Goal: Task Accomplishment & Management: Use online tool/utility

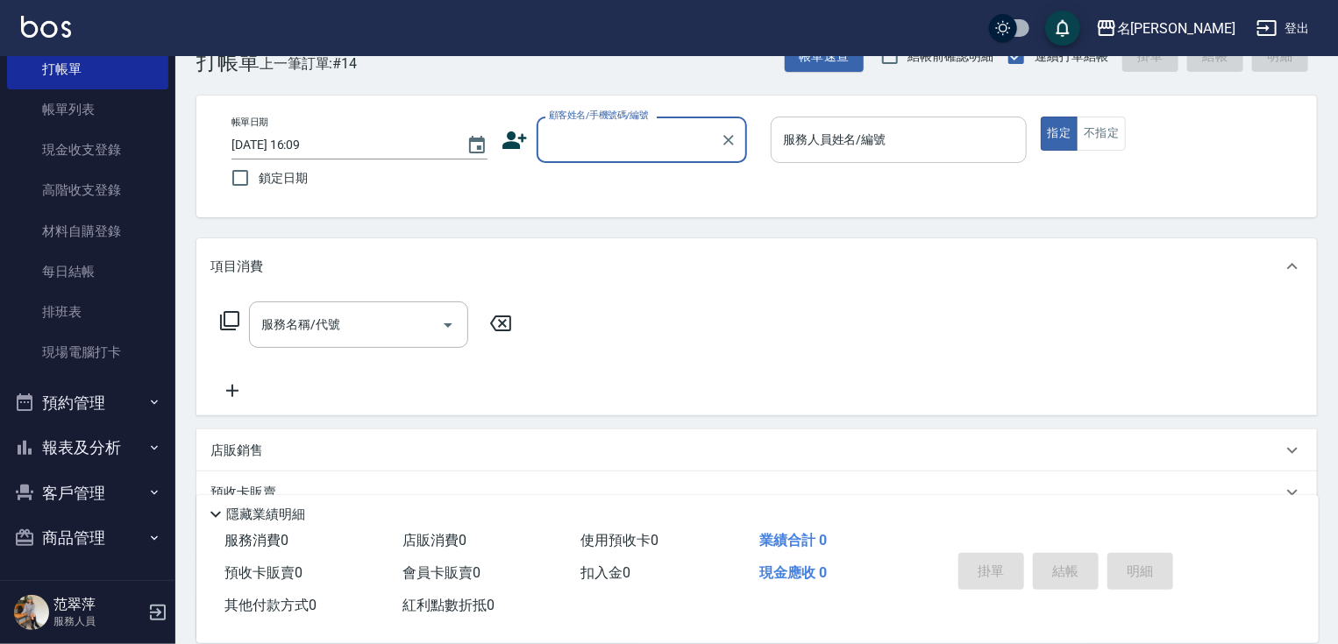
scroll to position [70, 0]
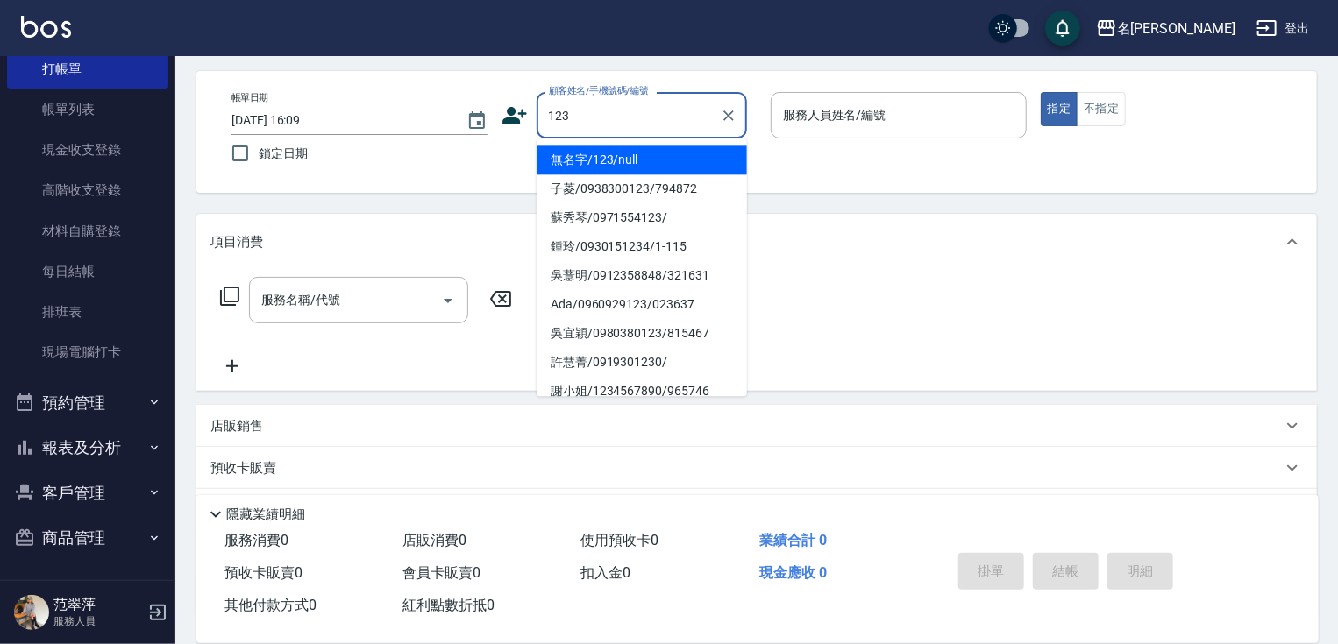
click at [630, 166] on li "無名字/123/null" at bounding box center [642, 160] width 210 height 29
type input "無名字/123/null"
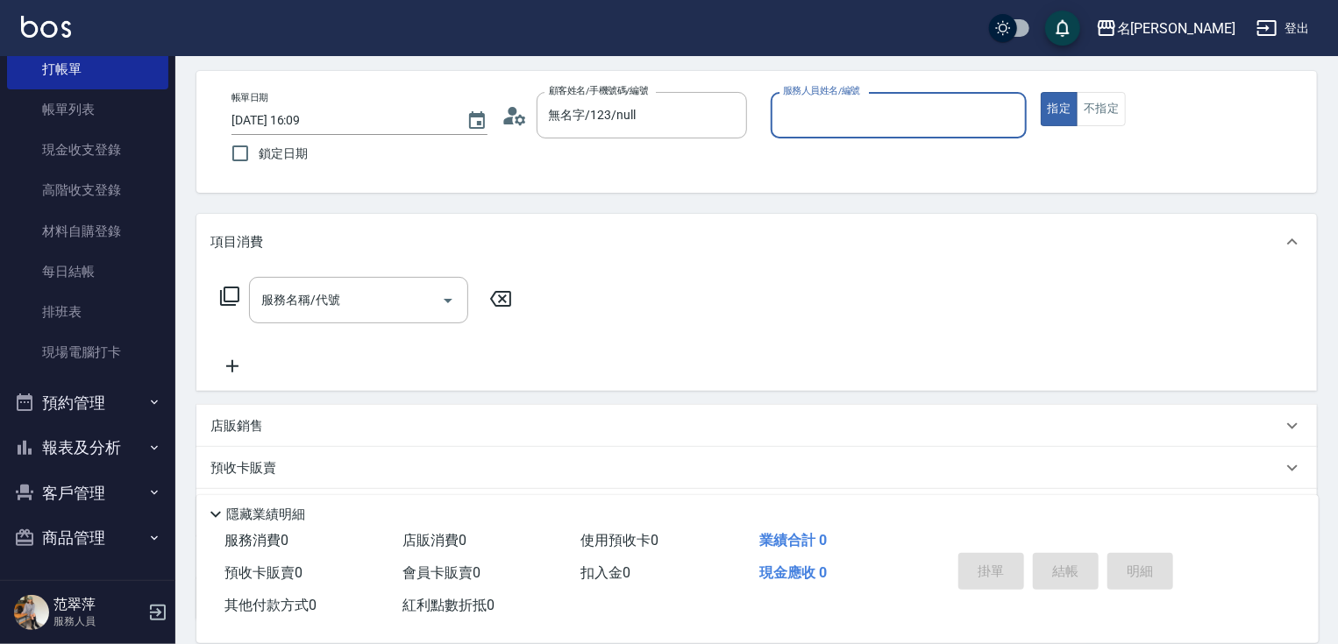
click at [808, 110] on input "服務人員姓名/編號" at bounding box center [899, 115] width 240 height 31
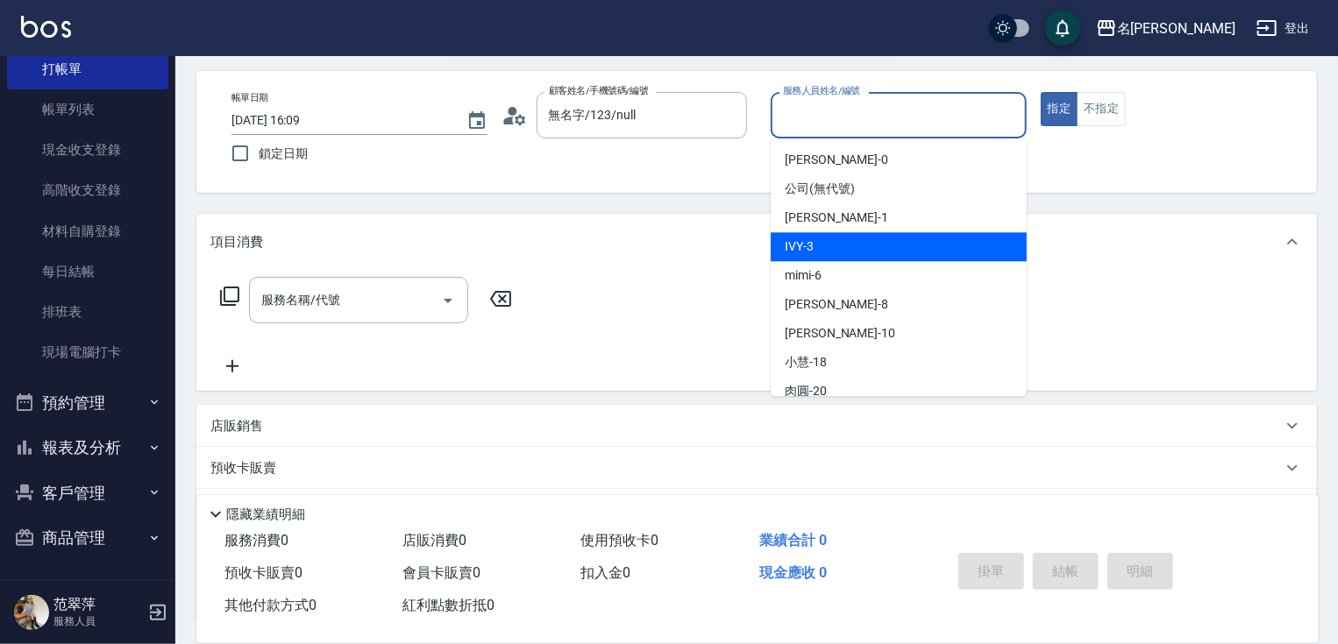
click at [847, 242] on div "IVY -3" at bounding box center [899, 246] width 256 height 29
type input "IVY-3"
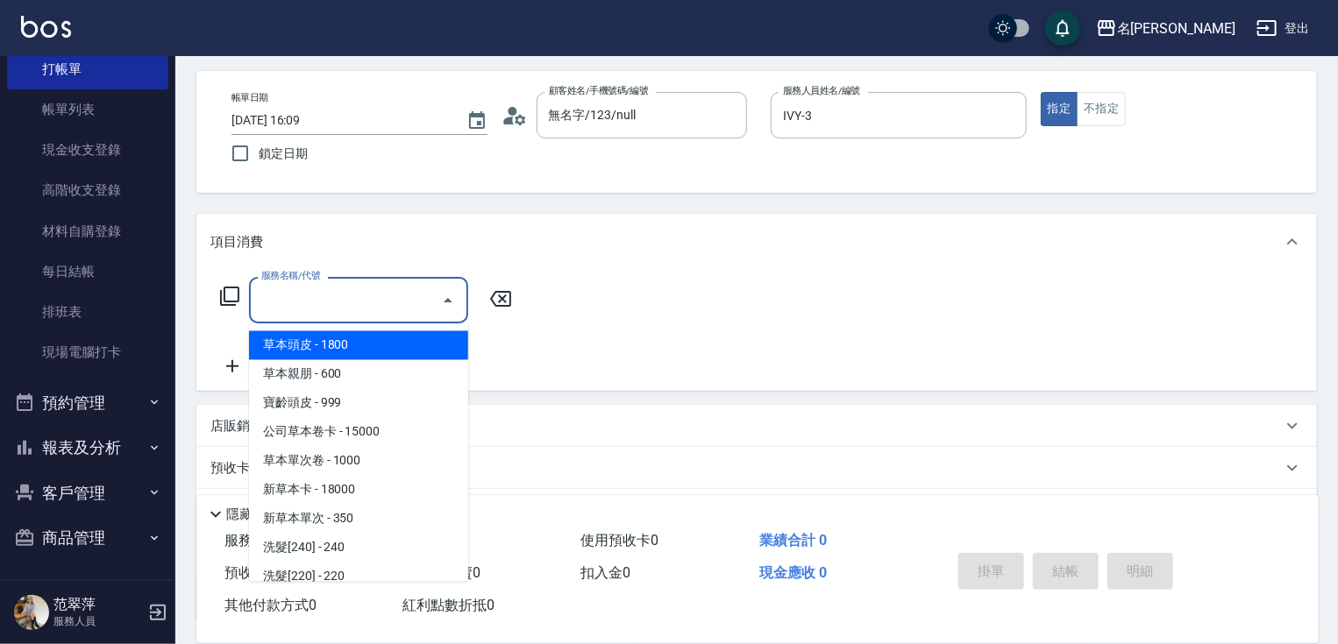
click at [392, 303] on input "服務名稱/代號" at bounding box center [345, 300] width 177 height 31
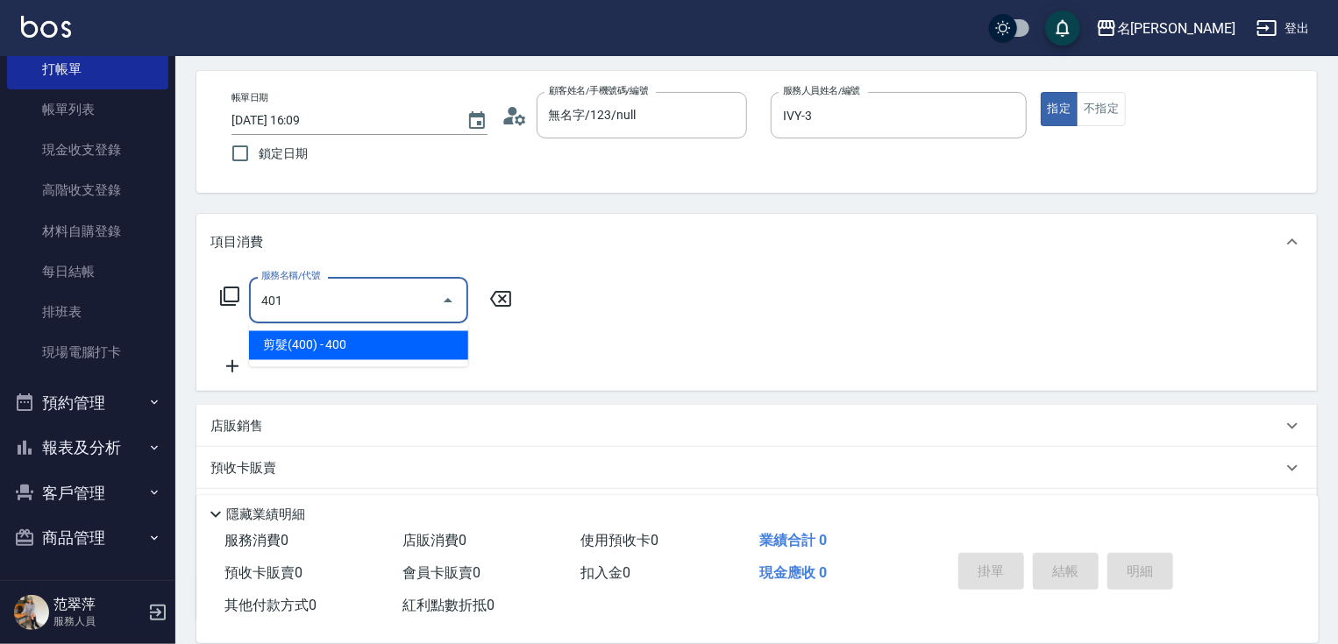
type input "剪髮(400)(401)"
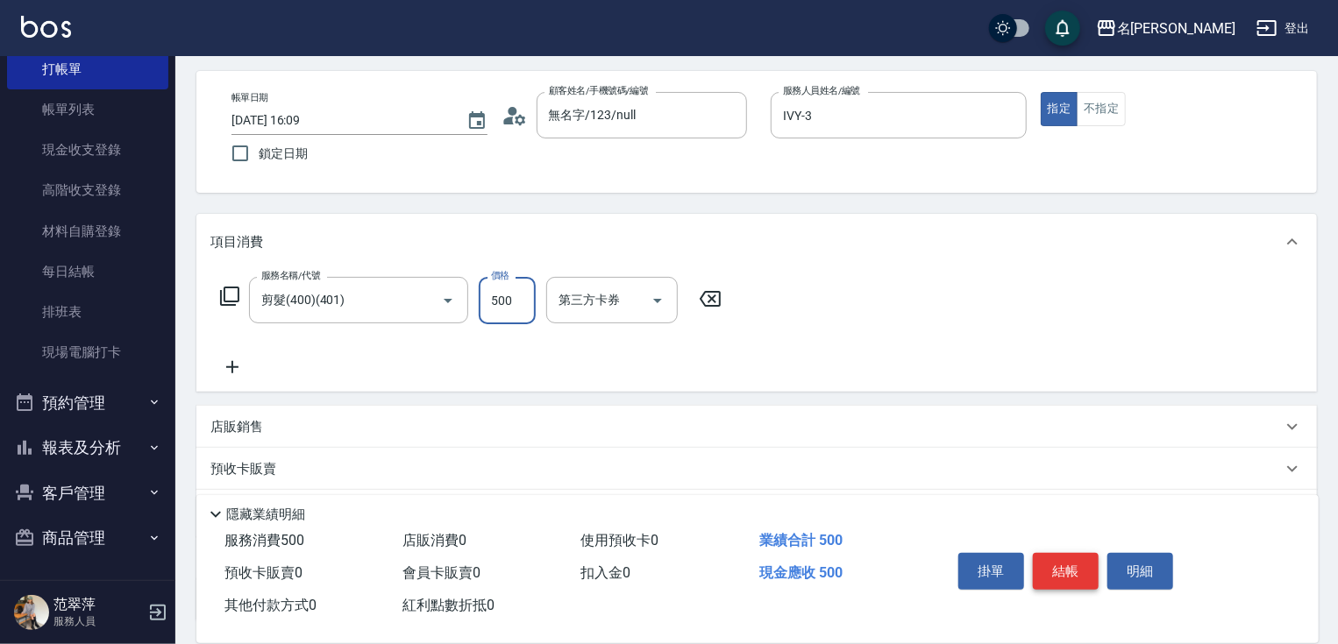
type input "500"
click at [1070, 575] on button "結帳" at bounding box center [1066, 571] width 66 height 37
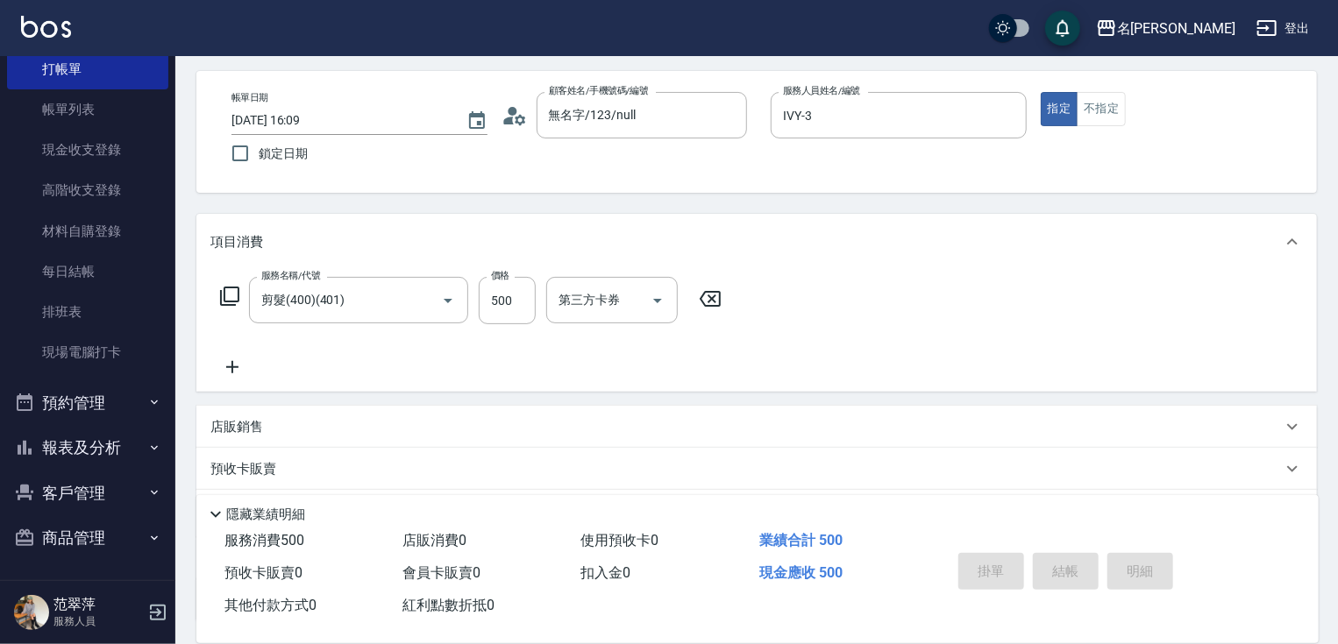
type input "[DATE] 17:53"
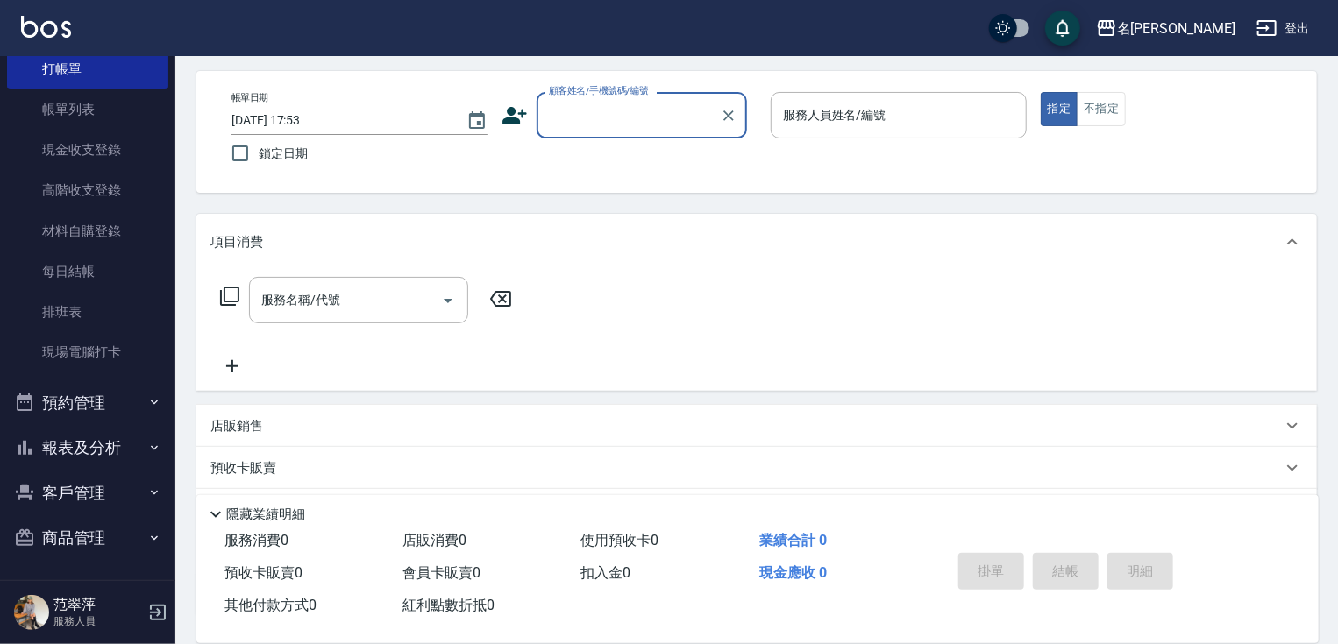
scroll to position [0, 0]
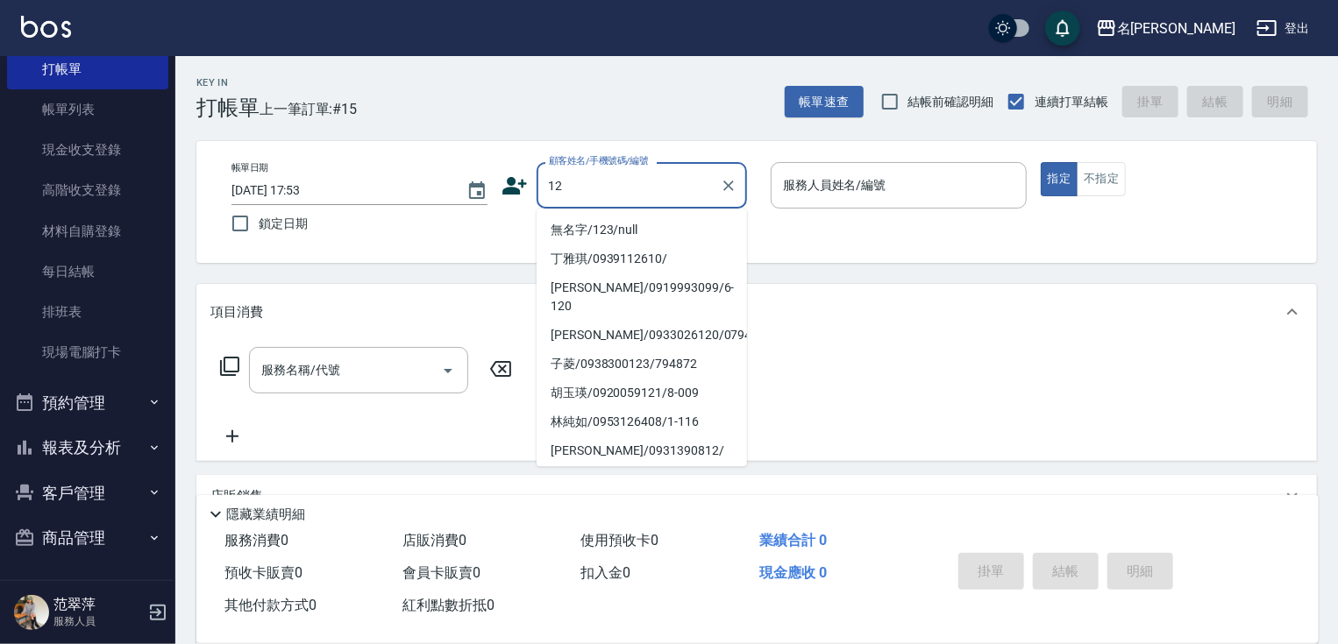
drag, startPoint x: 633, startPoint y: 228, endPoint x: 817, endPoint y: 185, distance: 189.1
click at [637, 228] on li "無名字/123/null" at bounding box center [642, 230] width 210 height 29
type input "無名字/123/null"
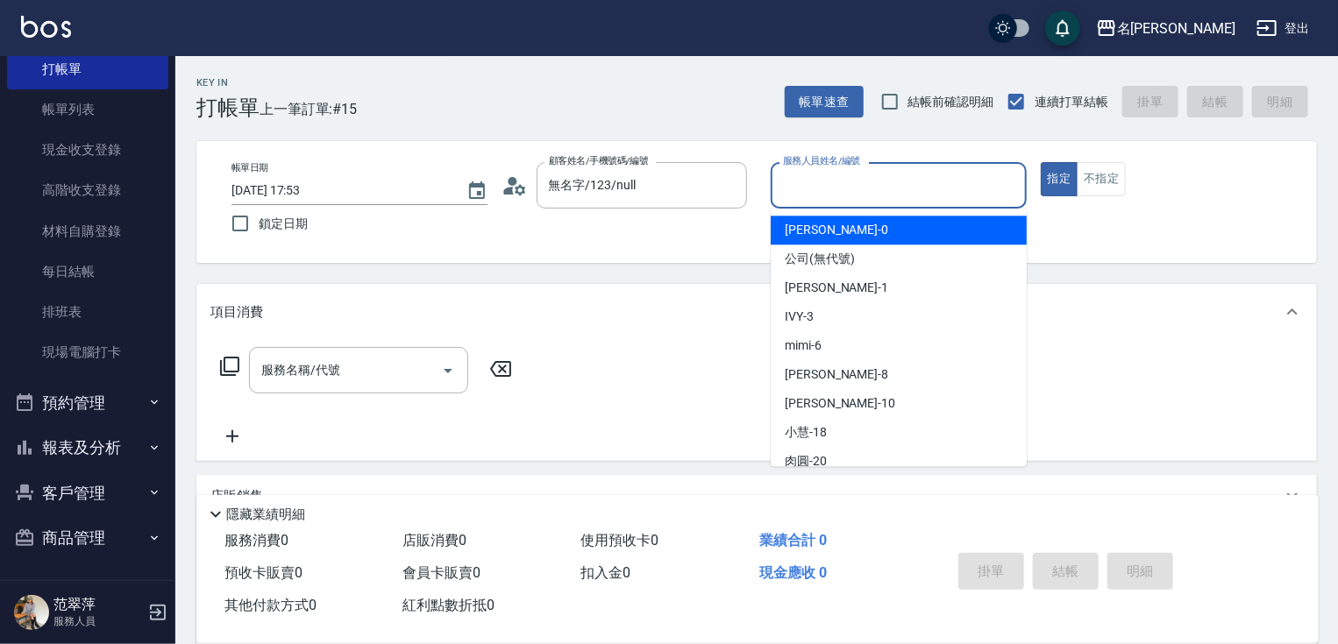
click at [821, 188] on input "服務人員姓名/編號" at bounding box center [899, 185] width 240 height 31
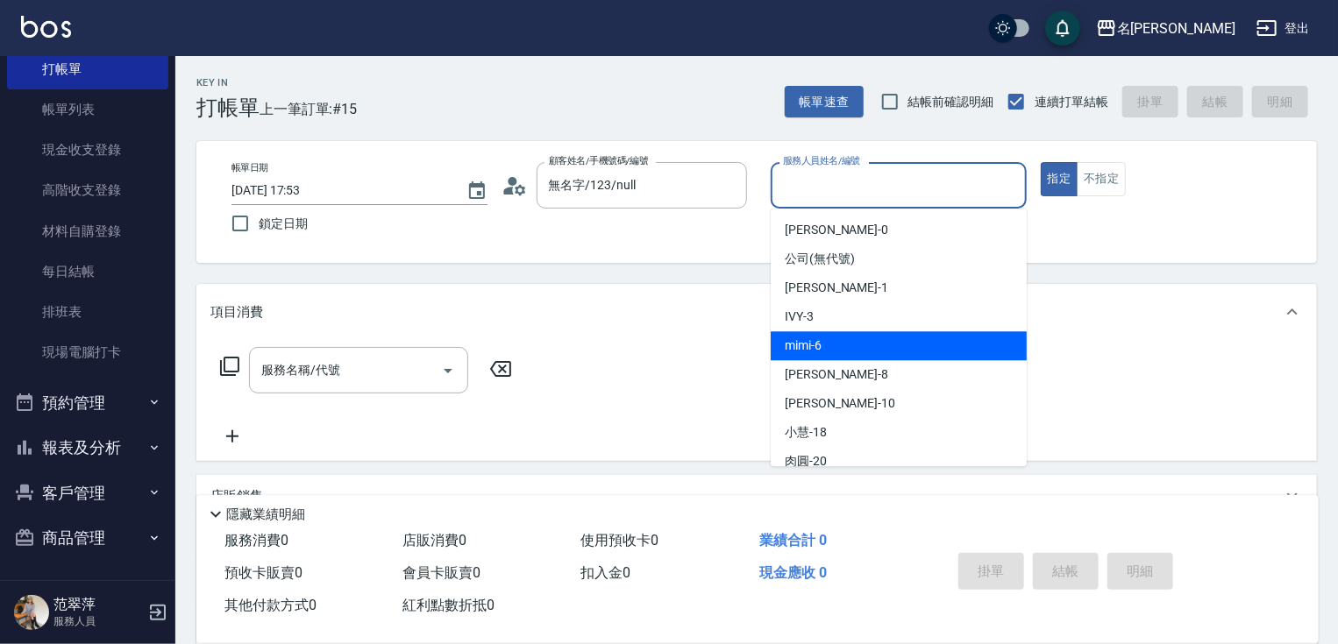
click at [815, 357] on div "mimi -6" at bounding box center [899, 345] width 256 height 29
type input "mimi-6"
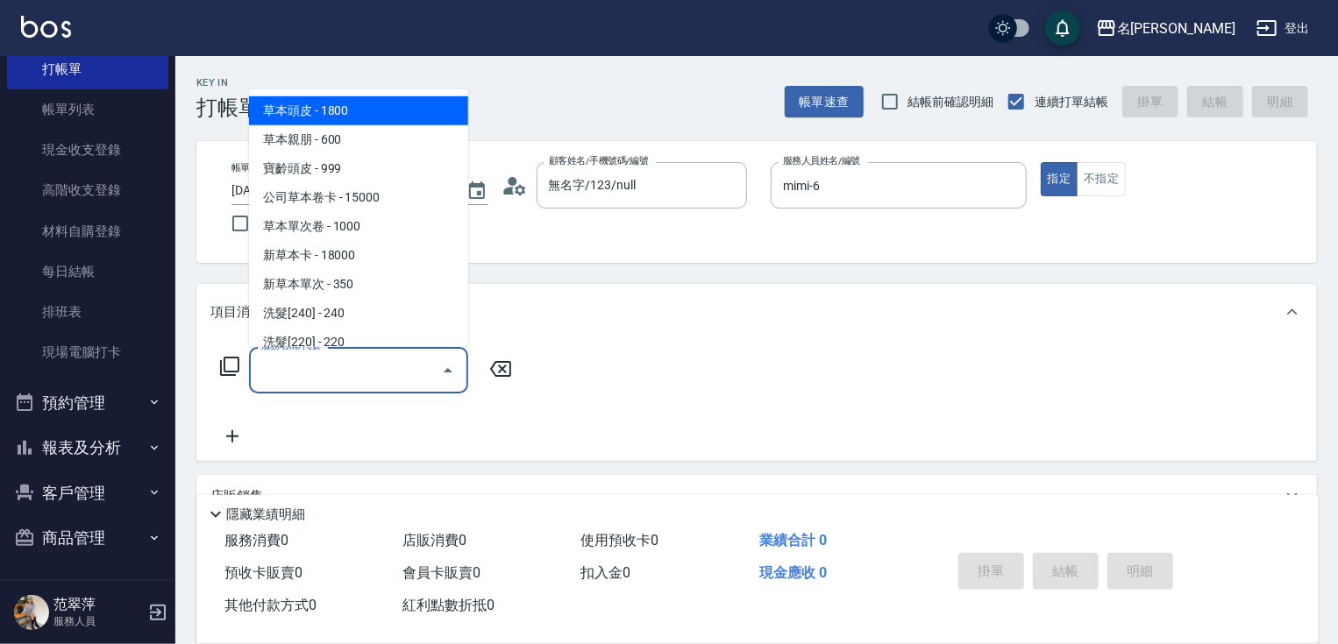
click at [344, 370] on input "服務名稱/代號" at bounding box center [345, 370] width 177 height 31
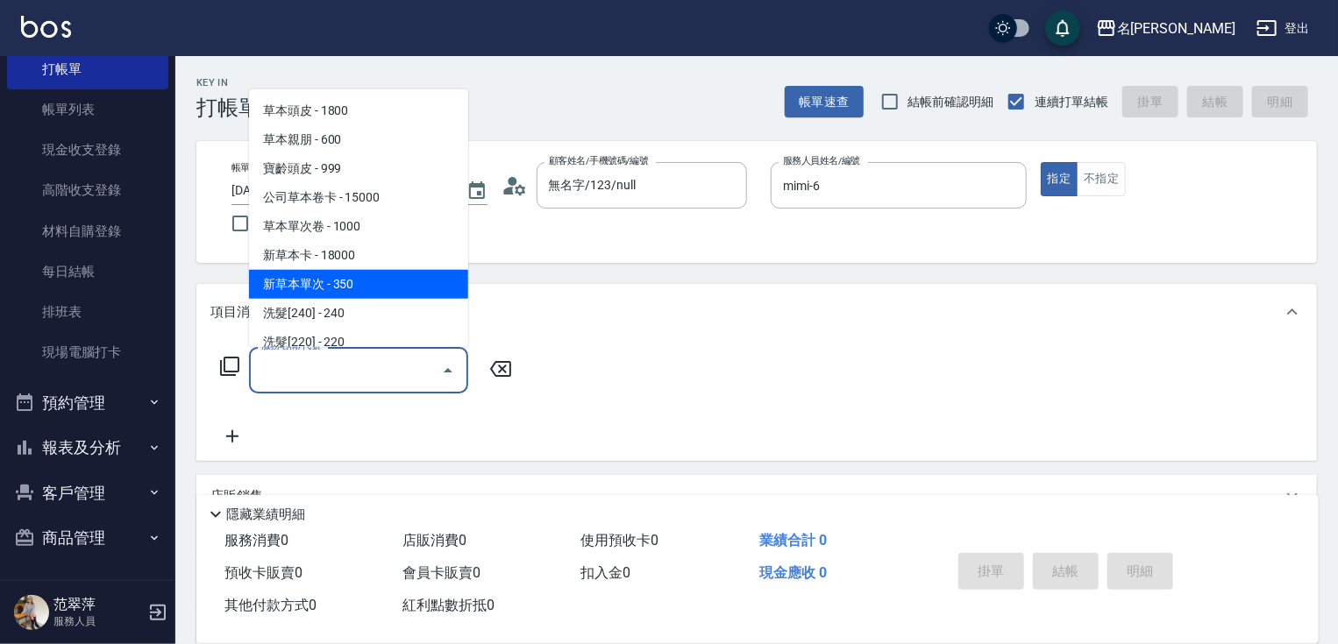
click at [381, 276] on span "新草本單次 - 350" at bounding box center [358, 284] width 219 height 29
type input "新草本單次(109)"
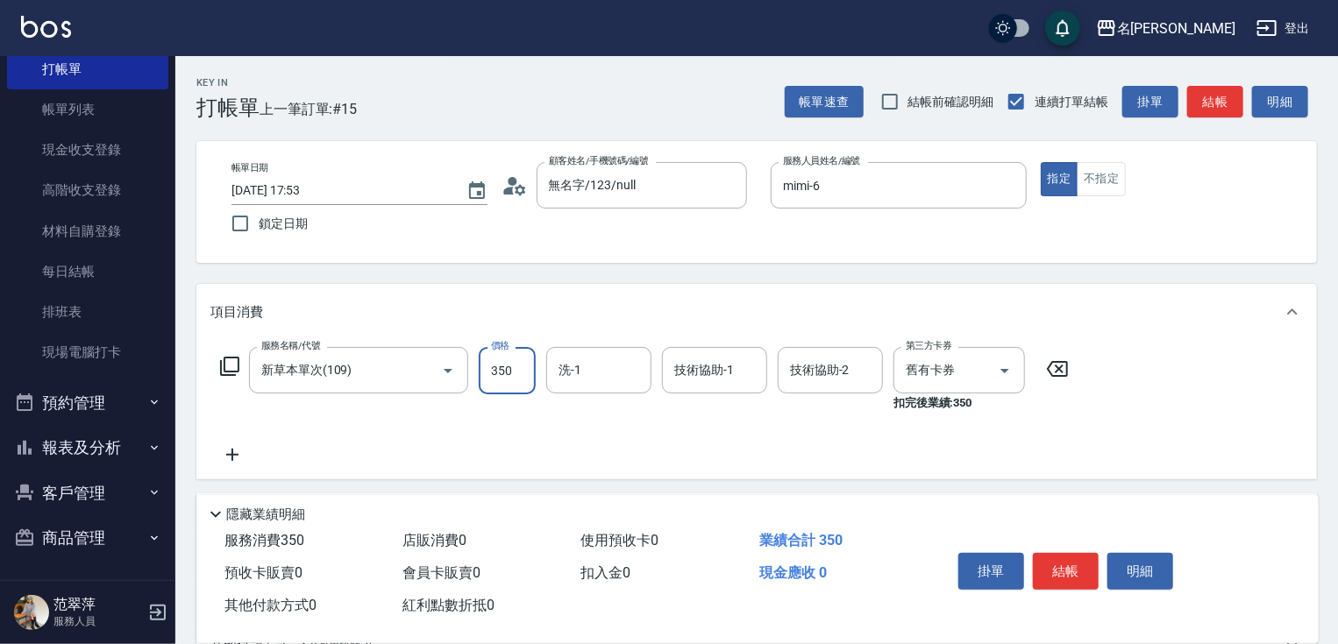
click at [520, 367] on input "350" at bounding box center [507, 370] width 57 height 47
type input "525"
type input "肉圓-20"
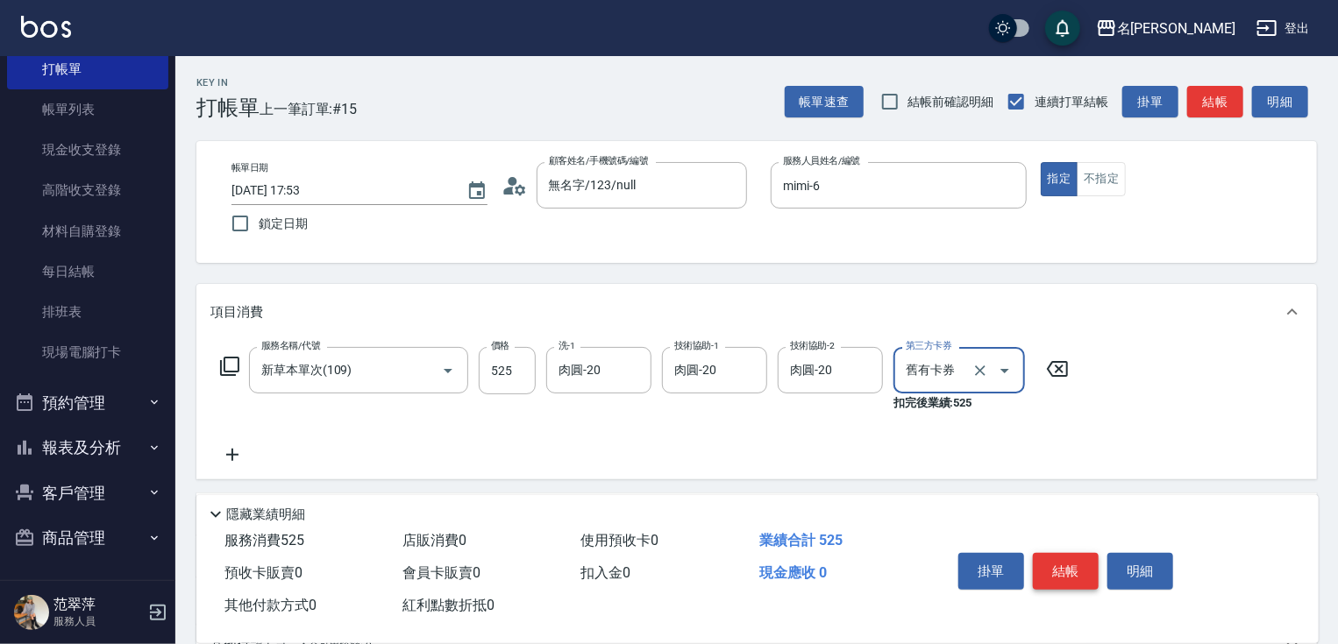
click at [1055, 559] on button "結帳" at bounding box center [1066, 571] width 66 height 37
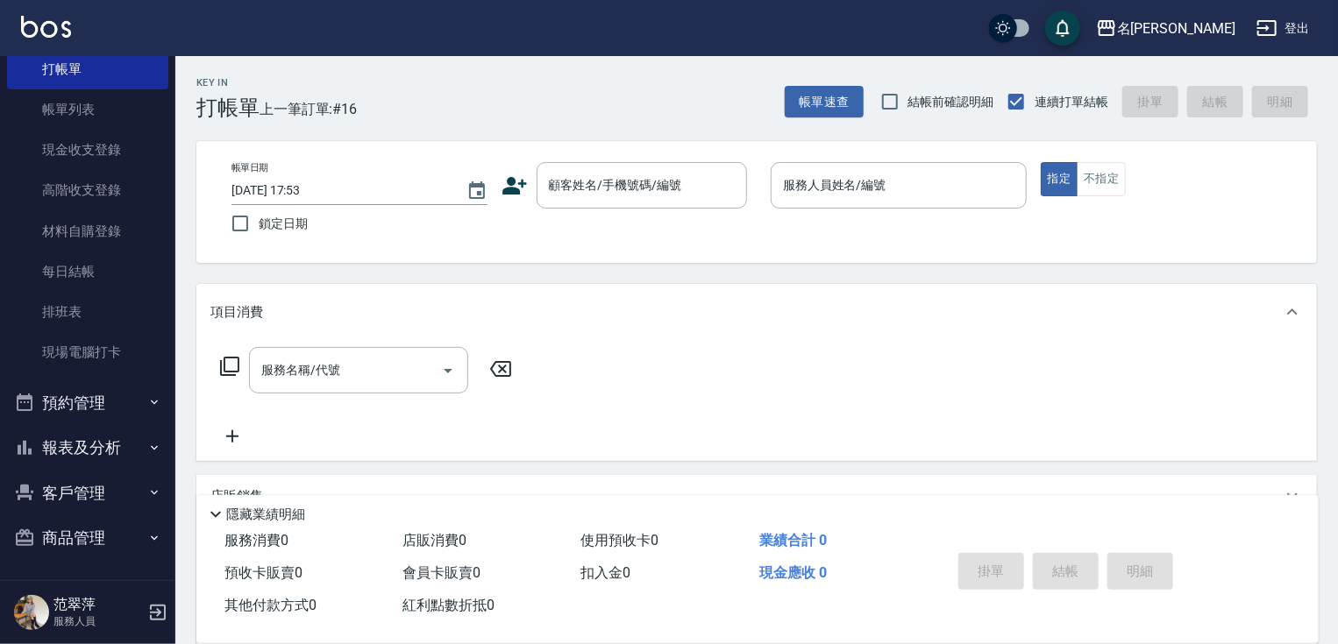
drag, startPoint x: 1156, startPoint y: 40, endPoint x: 1167, endPoint y: -13, distance: 54.5
click at [1167, 0] on html "名留竹林 登出 櫃檯作業 打帳單 帳單列表 現金收支登錄 高階收支登錄 材料自購登錄 每日結帳 排班表 現場電腦打卡 預約管理 預約管理 單日預約紀錄 單週預…" at bounding box center [669, 426] width 1338 height 852
click at [638, 193] on input "顧客姓名/手機號碼/編號" at bounding box center [628, 185] width 168 height 31
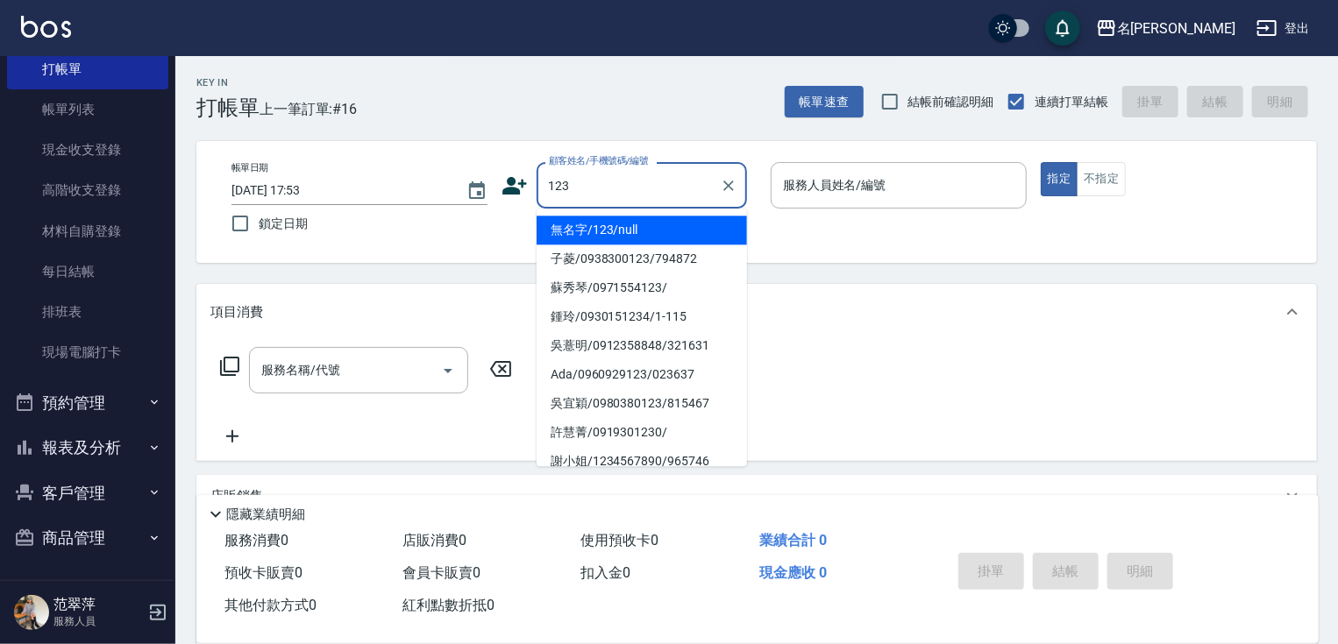
click at [624, 228] on li "無名字/123/null" at bounding box center [642, 230] width 210 height 29
type input "無名字/123/null"
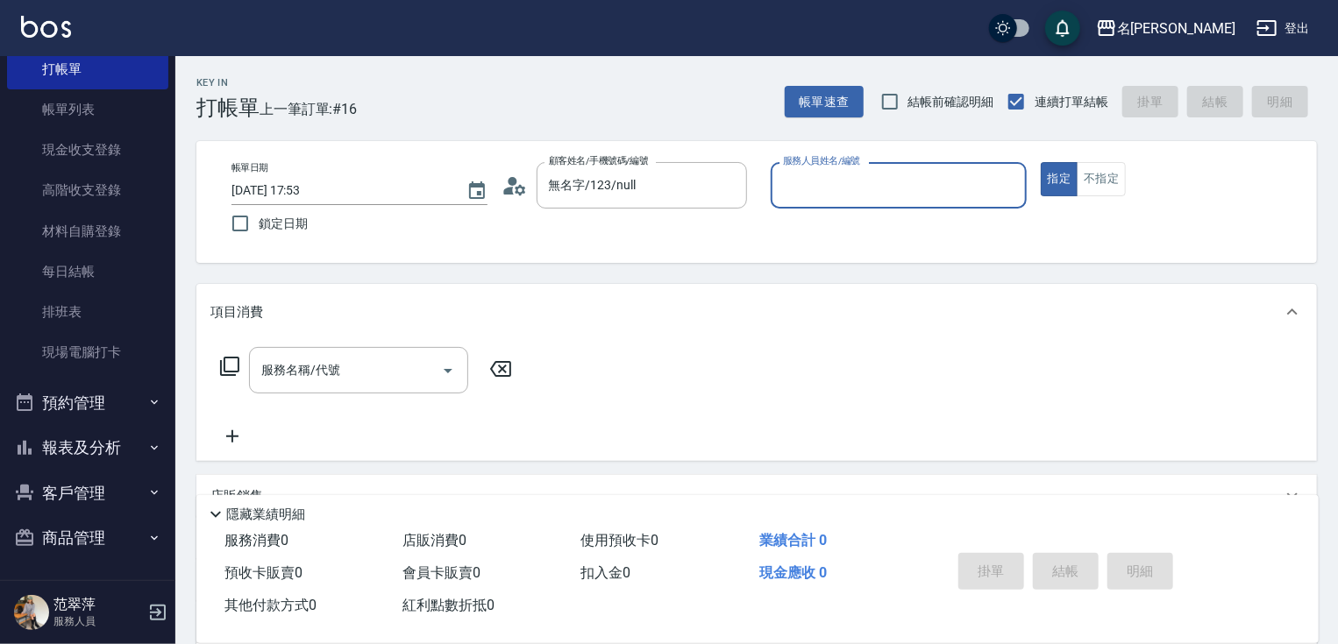
drag, startPoint x: 860, startPoint y: 188, endPoint x: 859, endPoint y: 201, distance: 13.2
click at [859, 196] on input "服務人員姓名/編號" at bounding box center [899, 185] width 240 height 31
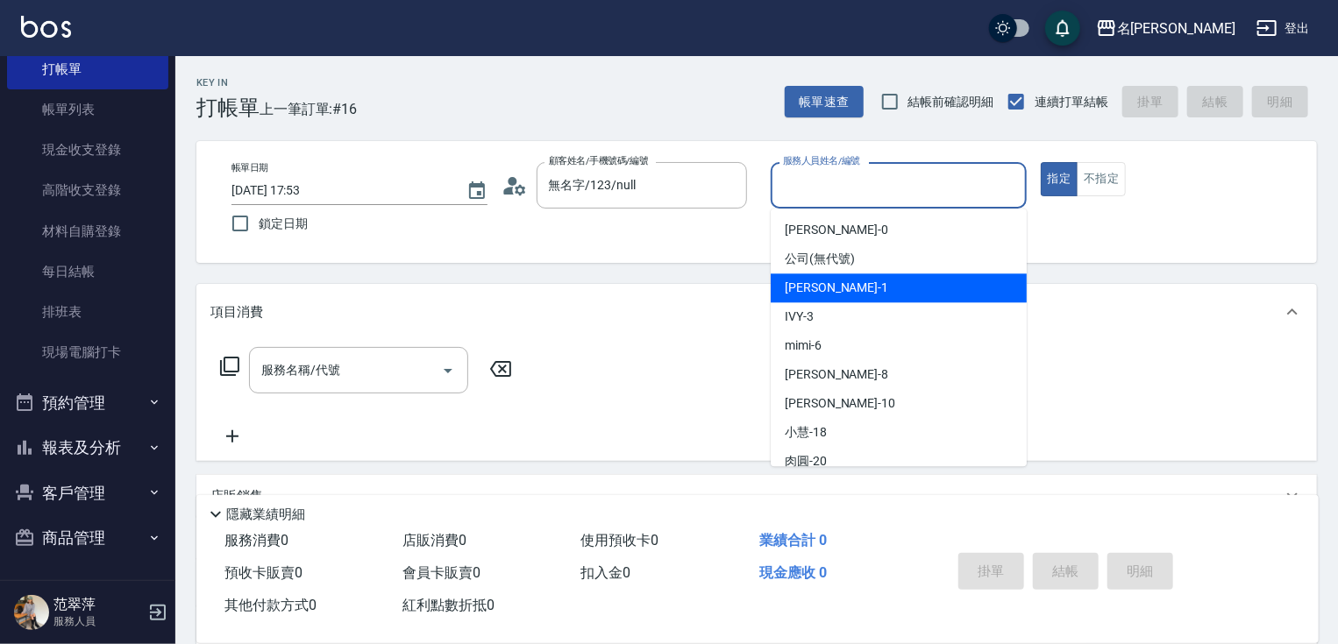
drag, startPoint x: 836, startPoint y: 284, endPoint x: 819, endPoint y: 298, distance: 22.5
click at [835, 289] on div "[PERSON_NAME] -1" at bounding box center [899, 288] width 256 height 29
type input "[PERSON_NAME]-1"
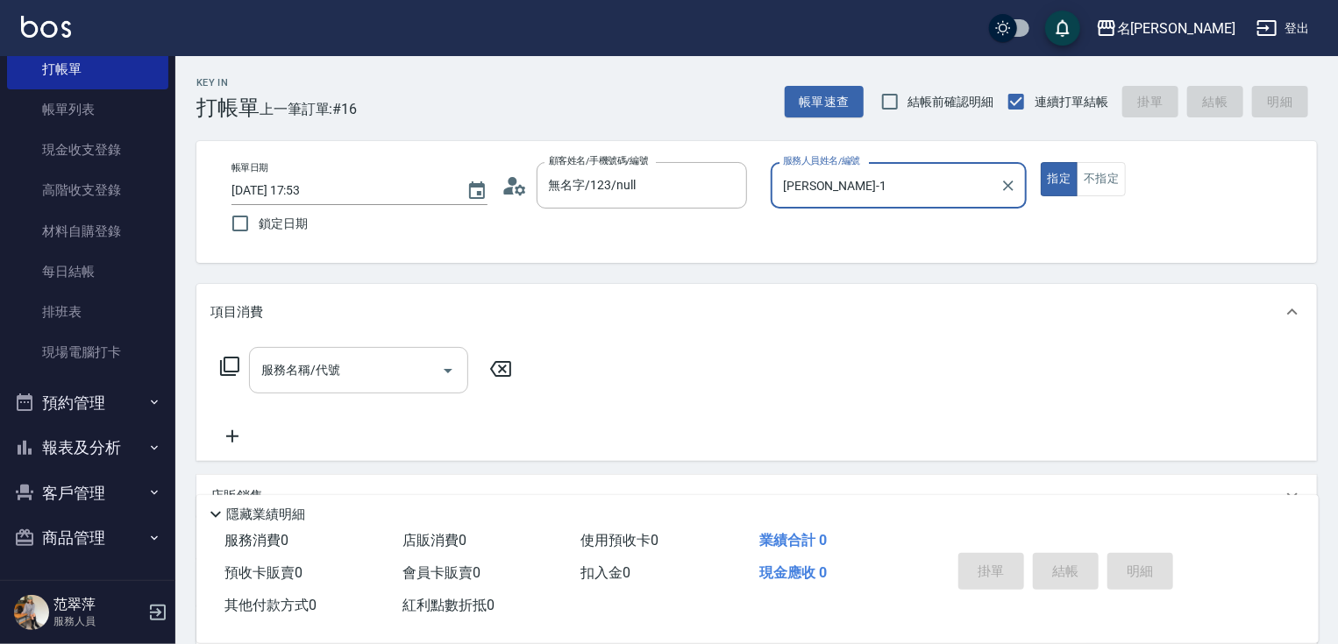
click at [381, 368] on input "服務名稱/代號" at bounding box center [345, 370] width 177 height 31
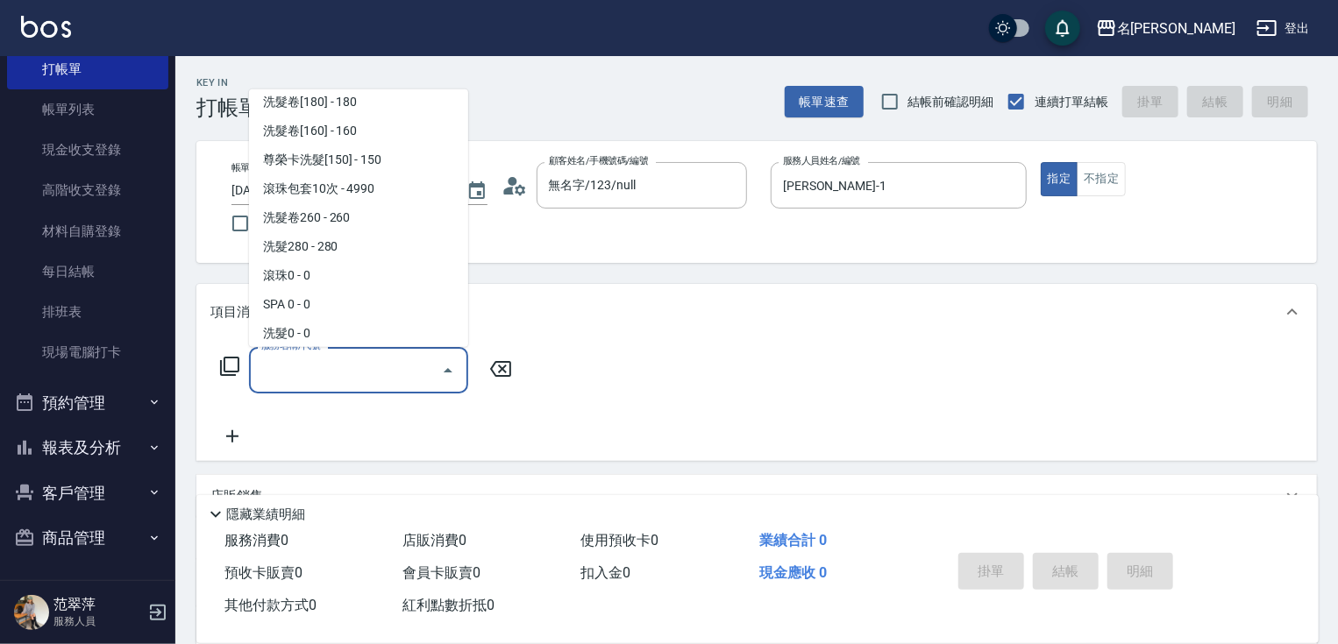
scroll to position [568, 0]
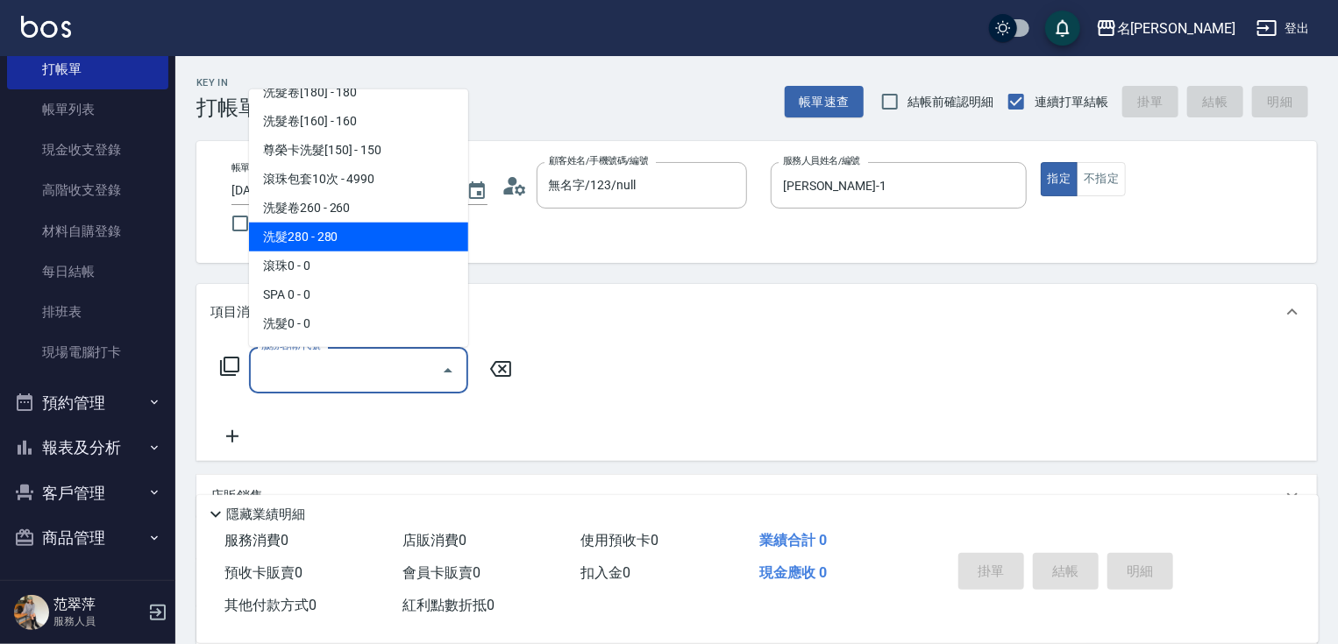
click at [339, 228] on span "洗髮280 - 280" at bounding box center [358, 237] width 219 height 29
type input "洗髮280(228)"
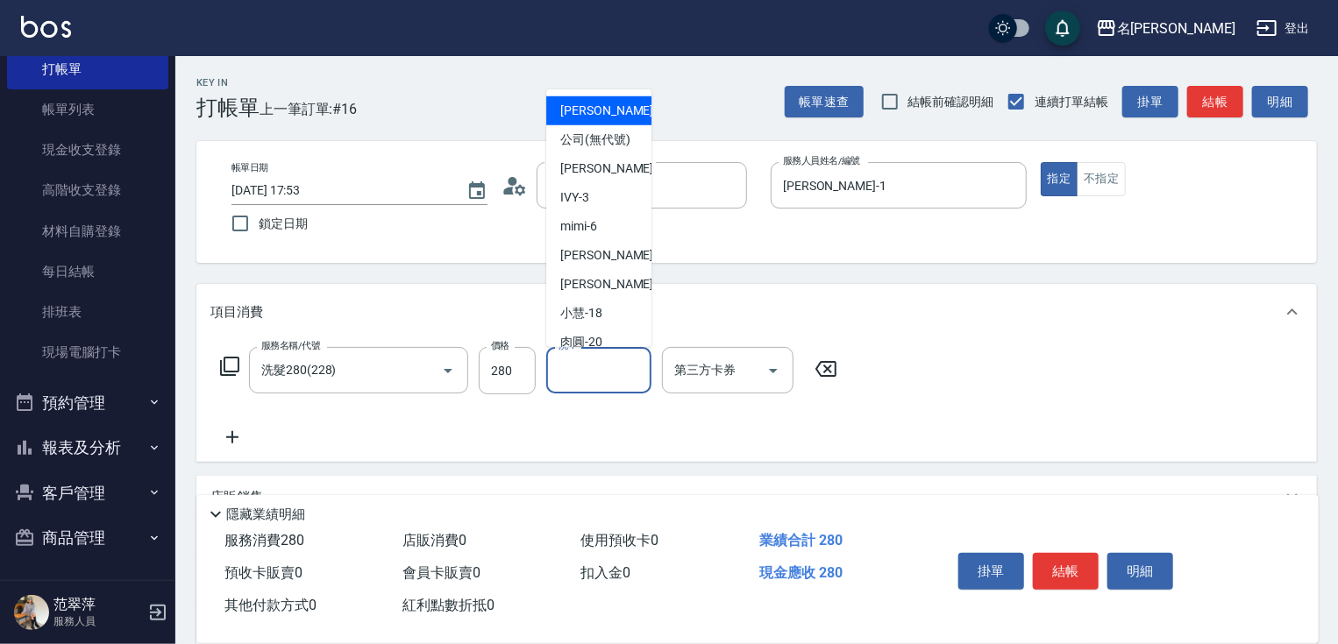
click at [576, 365] on input "洗-1" at bounding box center [598, 370] width 89 height 31
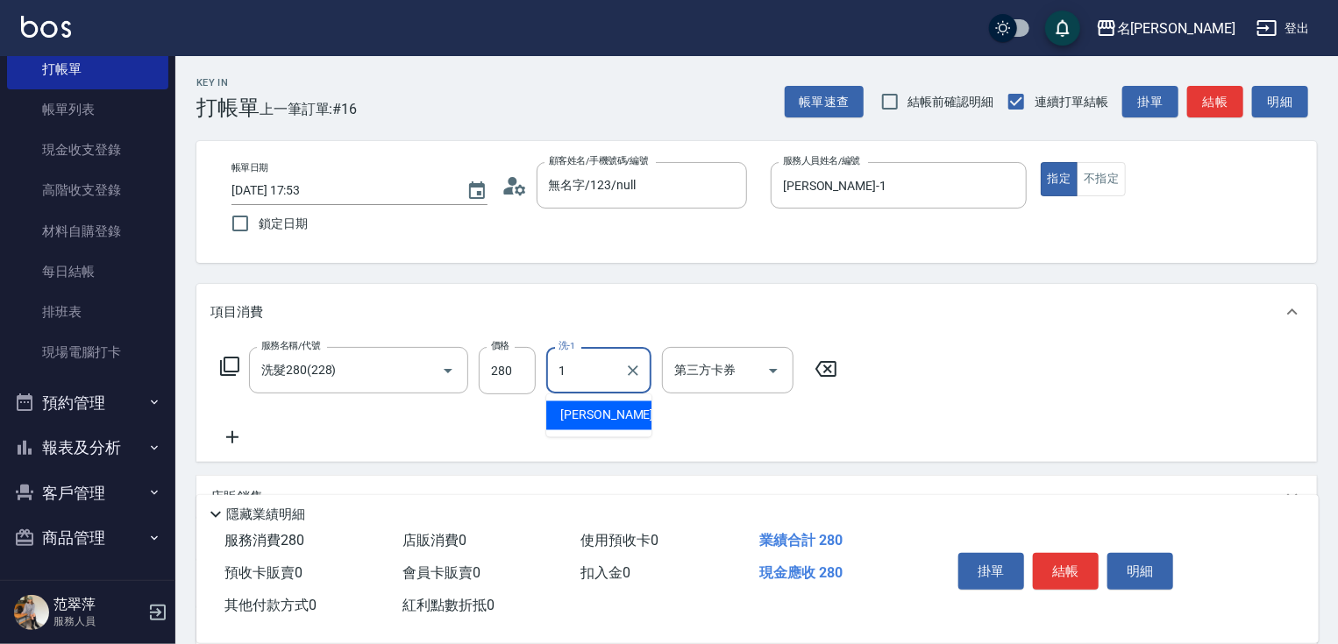
type input "[PERSON_NAME]-1"
click at [236, 438] on icon at bounding box center [232, 437] width 44 height 21
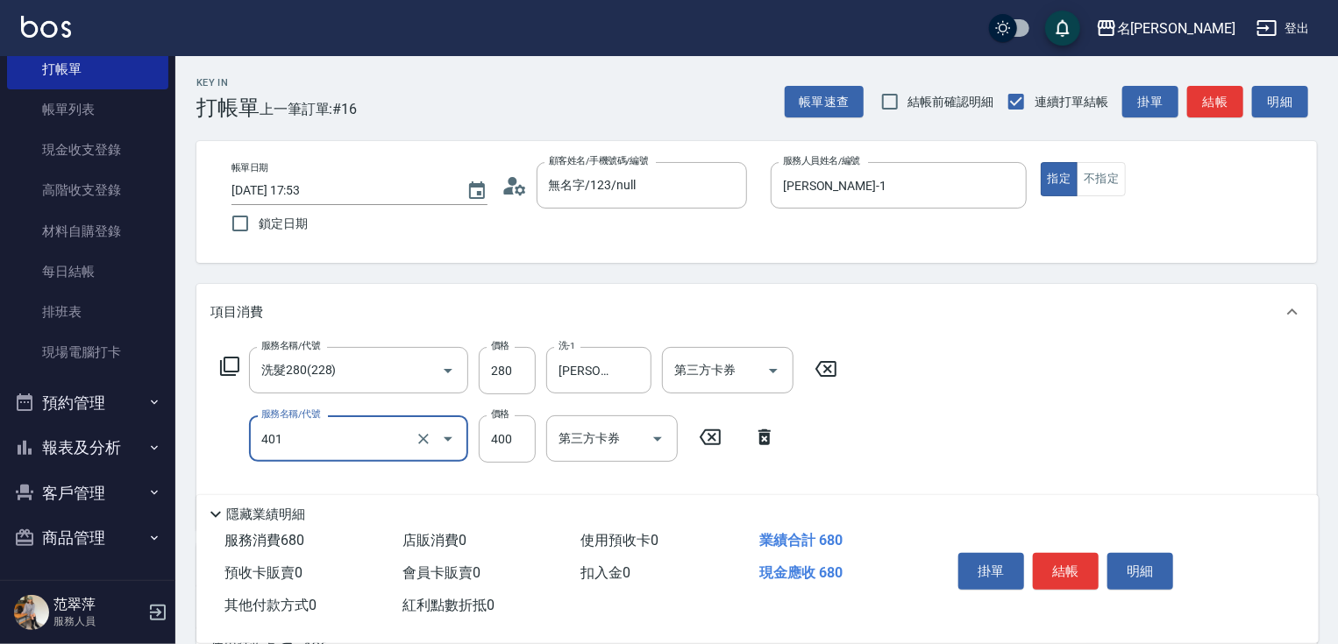
type input "剪髮(400)(401)"
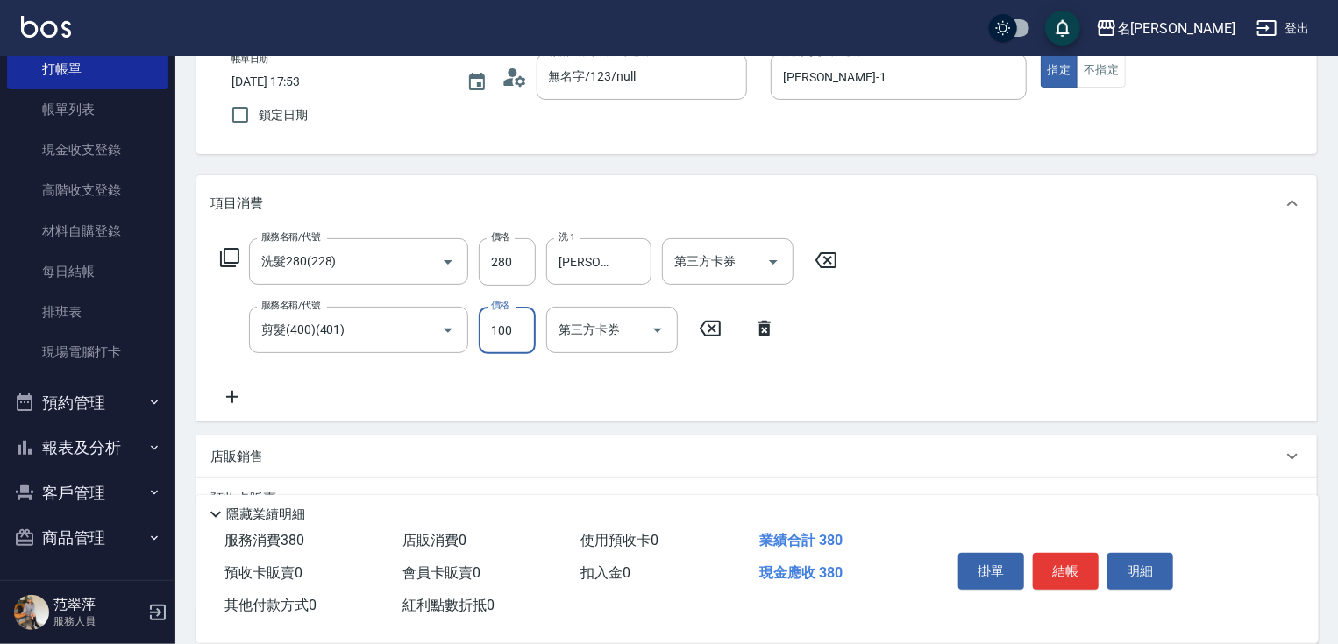
scroll to position [196, 0]
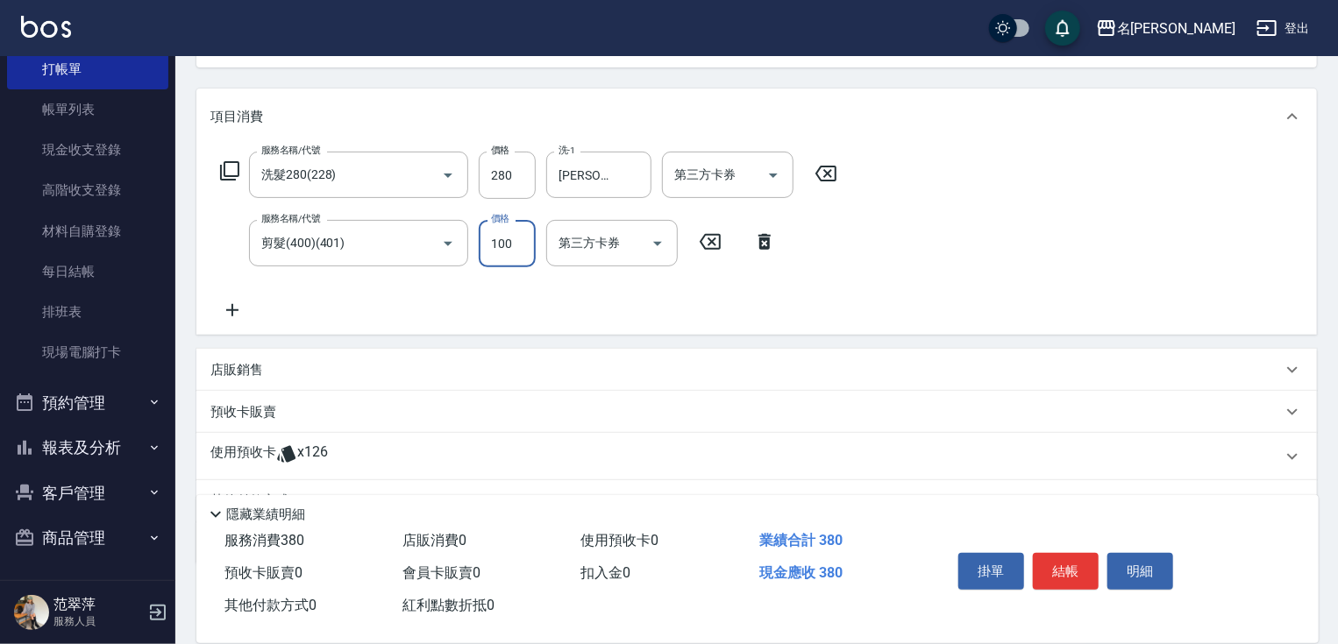
type input "100"
click at [228, 310] on icon at bounding box center [232, 310] width 12 height 12
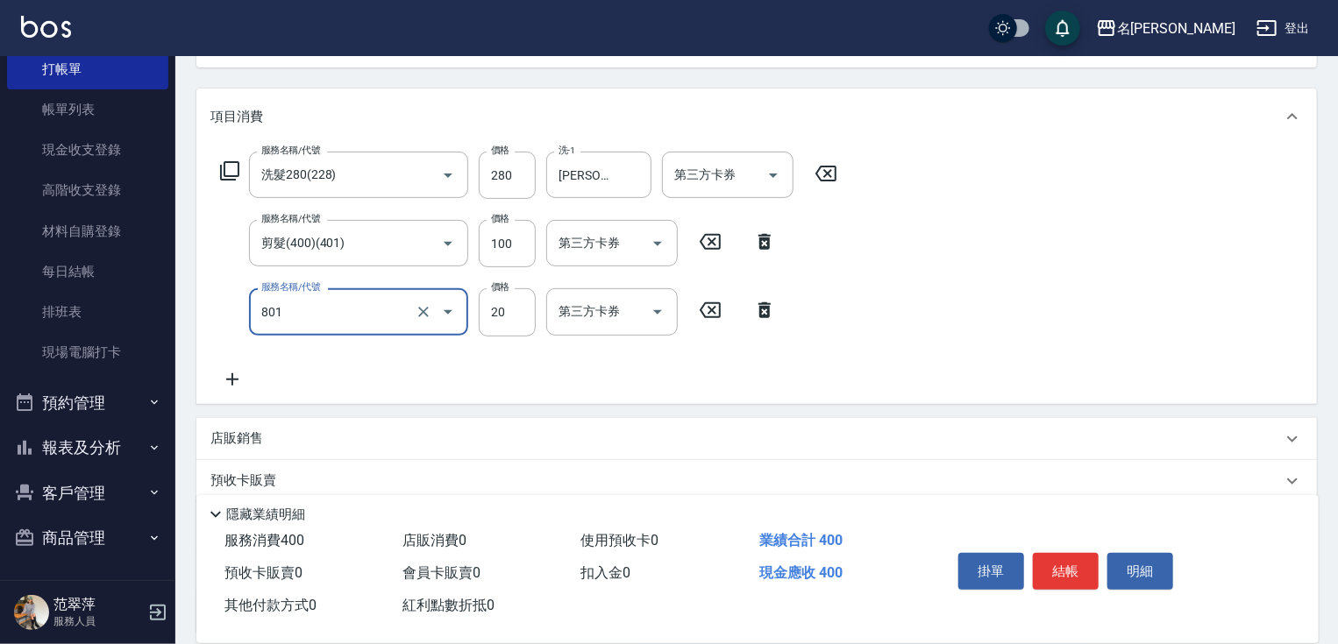
type input "潤絲20(801)"
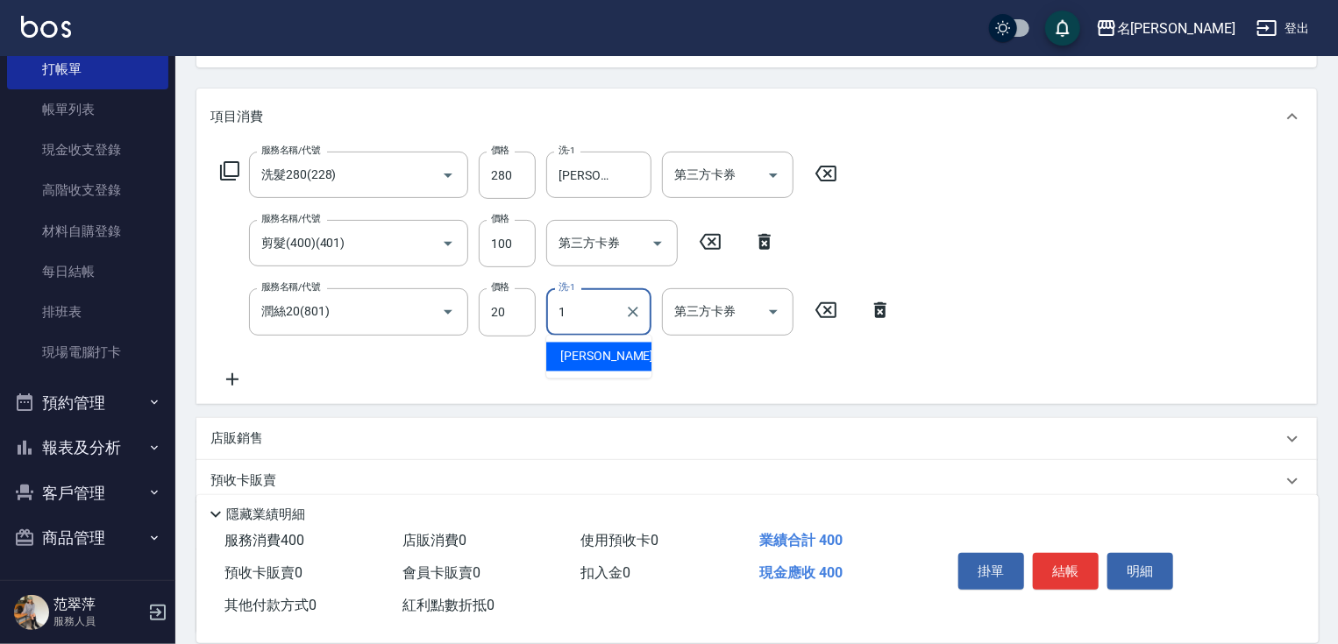
type input "[PERSON_NAME]-1"
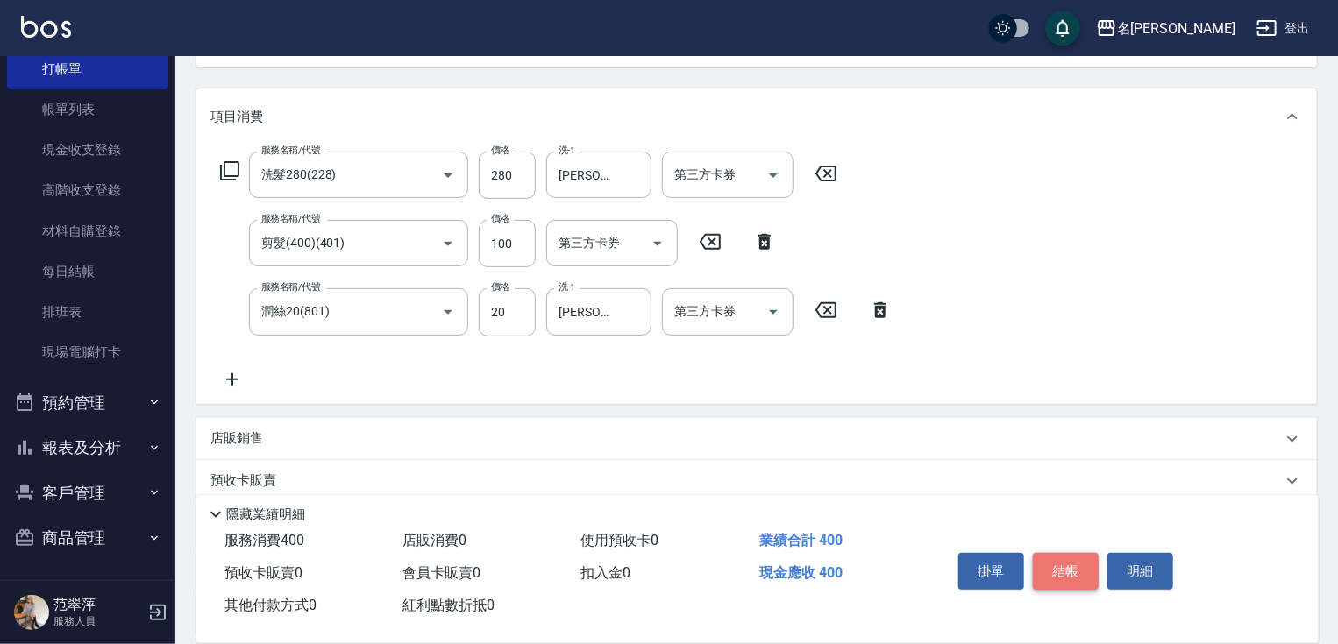
click at [1084, 582] on button "結帳" at bounding box center [1066, 571] width 66 height 37
type input "[DATE] 18:14"
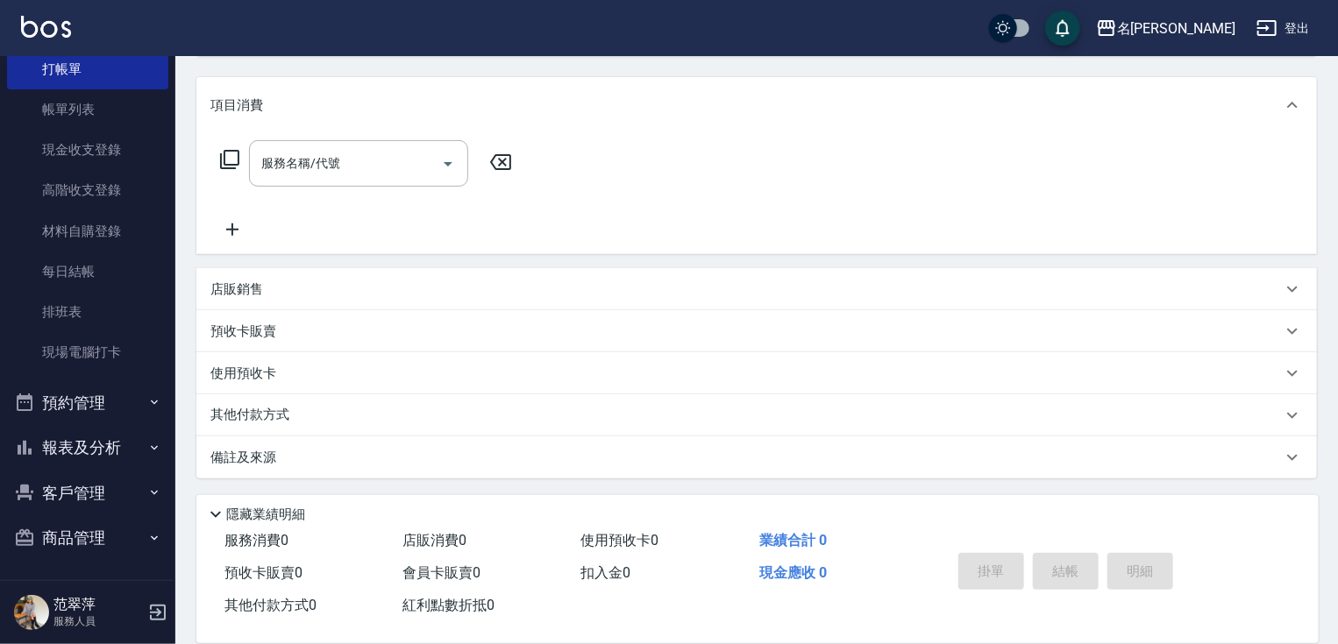
scroll to position [0, 0]
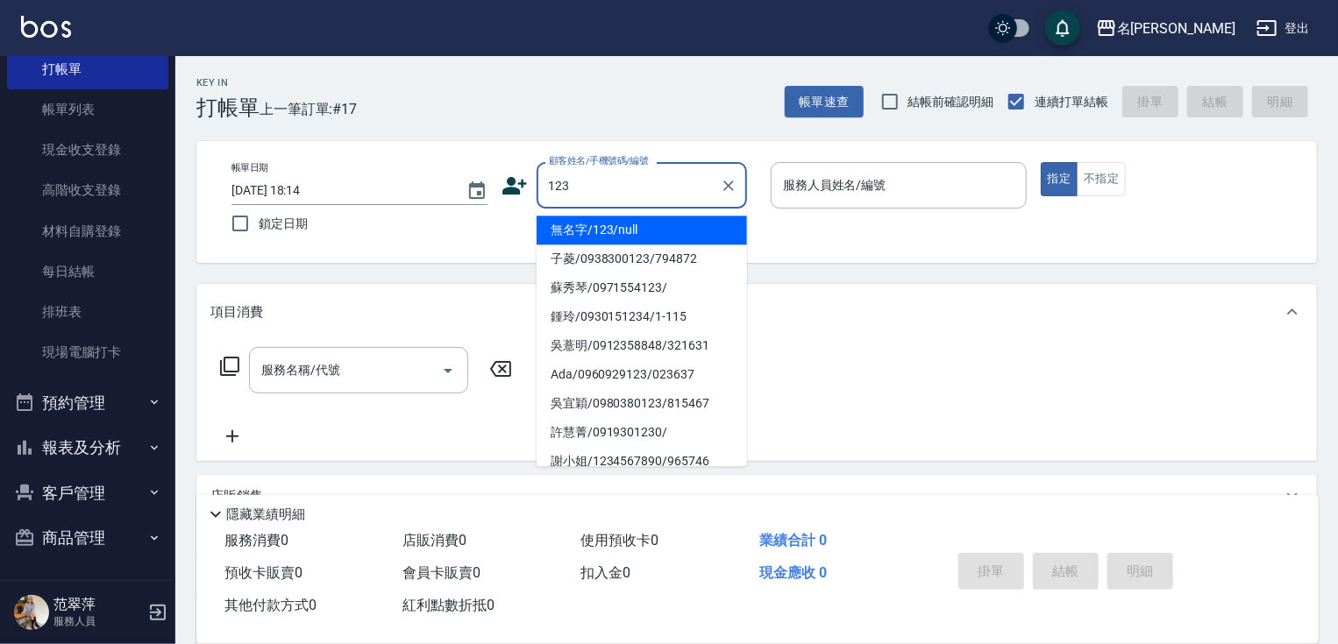
click at [648, 225] on li "無名字/123/null" at bounding box center [642, 230] width 210 height 29
type input "無名字/123/null"
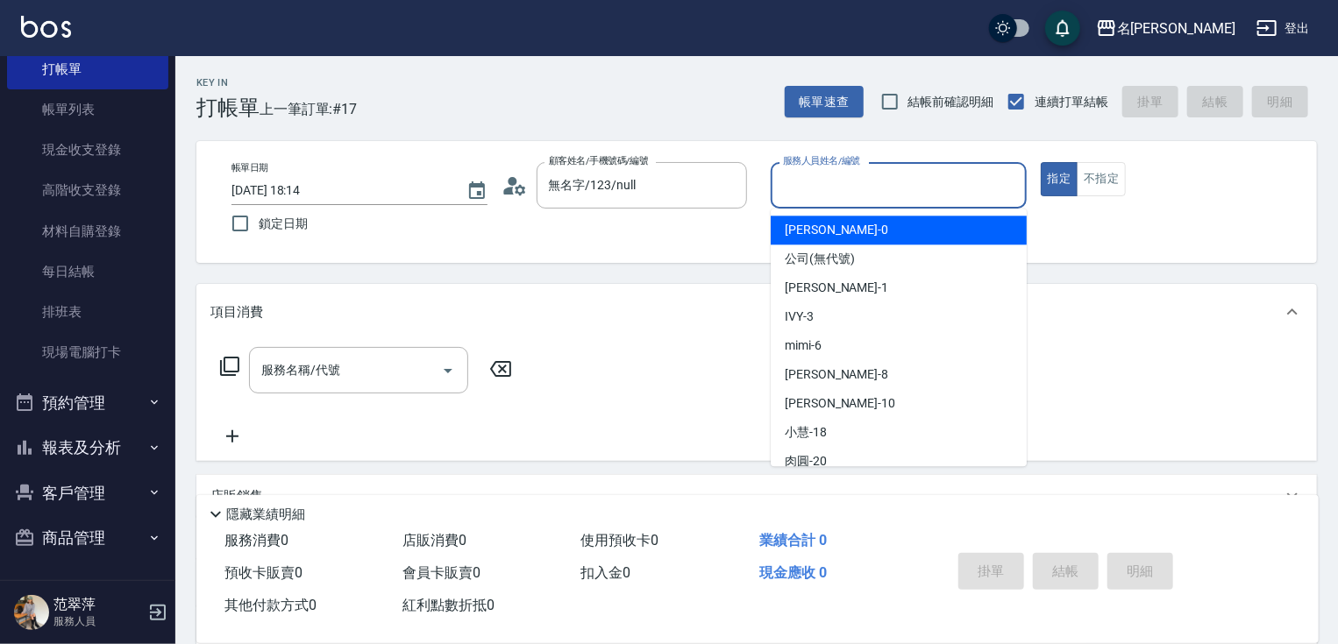
drag, startPoint x: 810, startPoint y: 174, endPoint x: 814, endPoint y: 193, distance: 19.6
click at [811, 174] on input "服務人員姓名/編號" at bounding box center [899, 185] width 240 height 31
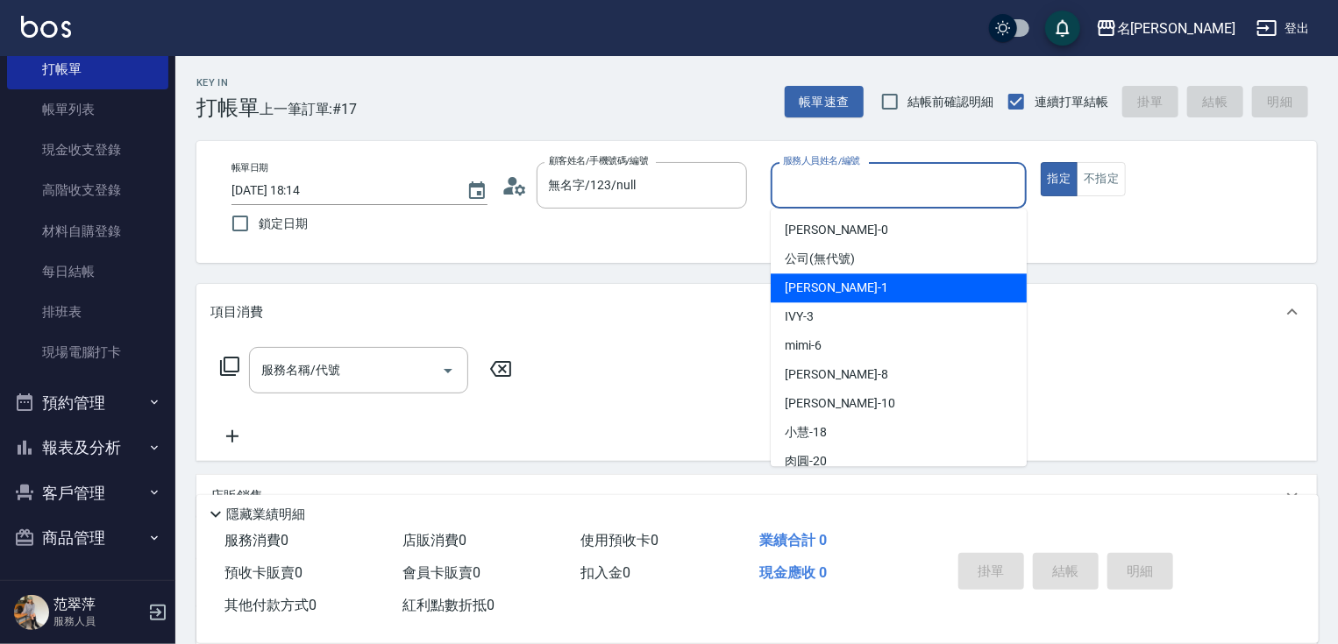
click at [808, 283] on span "[PERSON_NAME] -1" at bounding box center [836, 288] width 103 height 18
type input "[PERSON_NAME]-1"
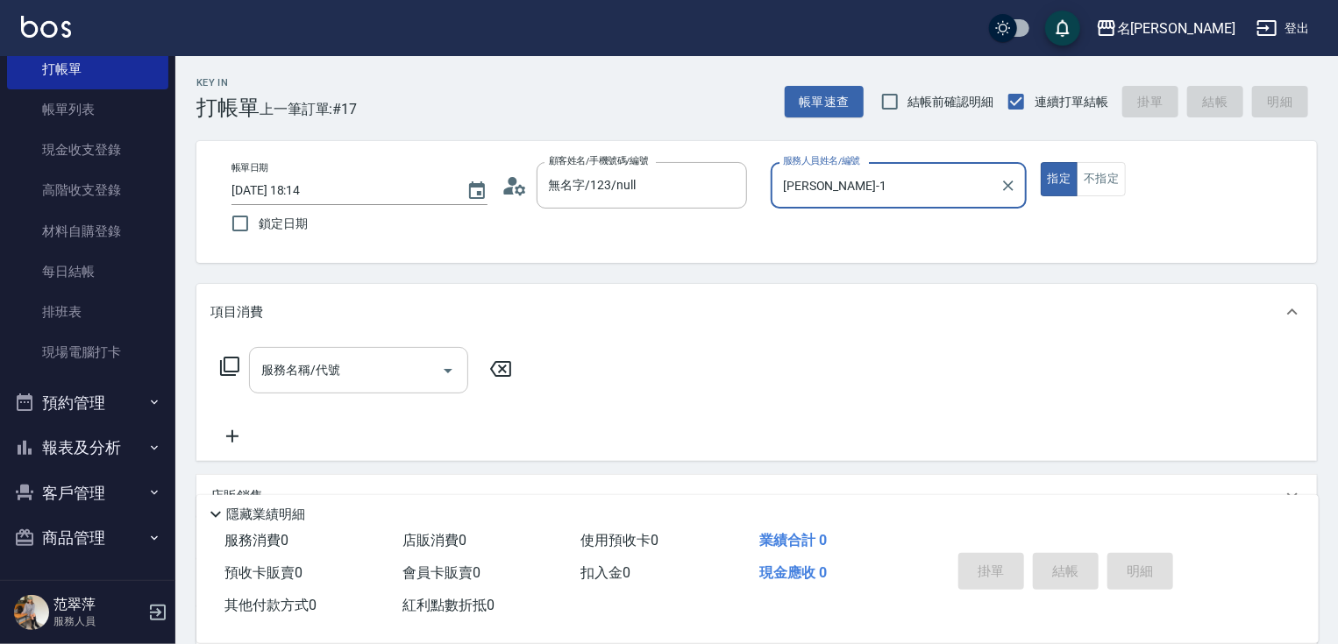
click at [351, 364] on input "服務名稱/代號" at bounding box center [345, 370] width 177 height 31
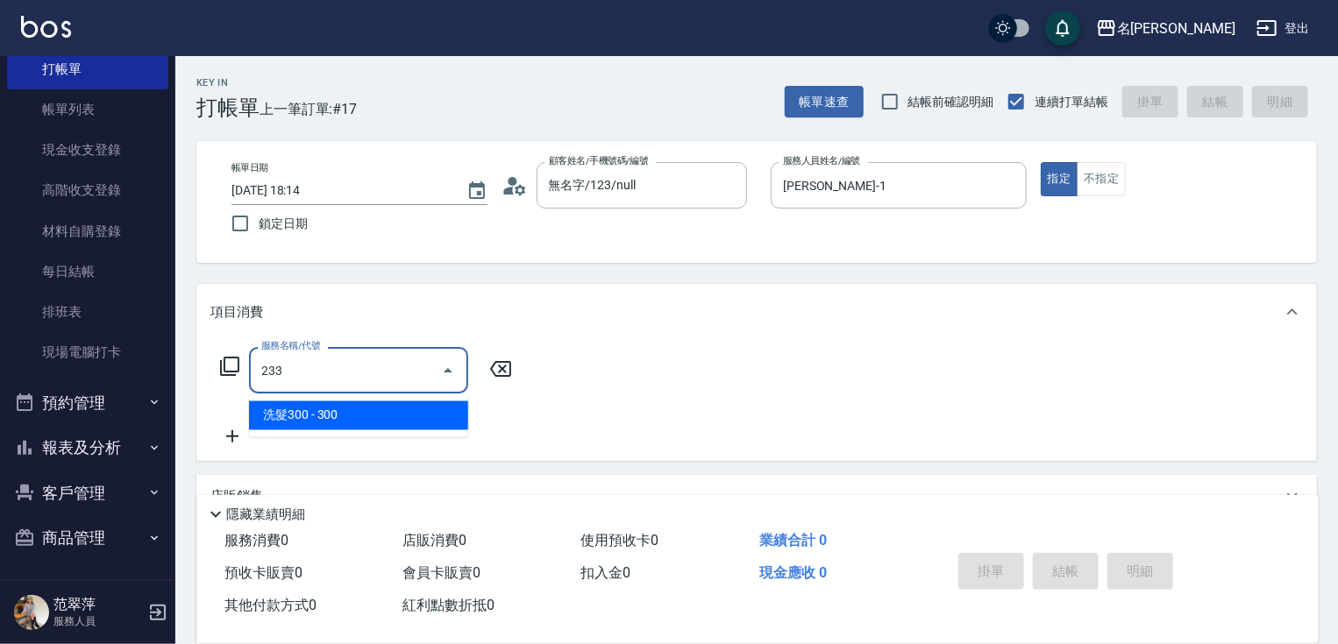
type input "洗髮300(233)"
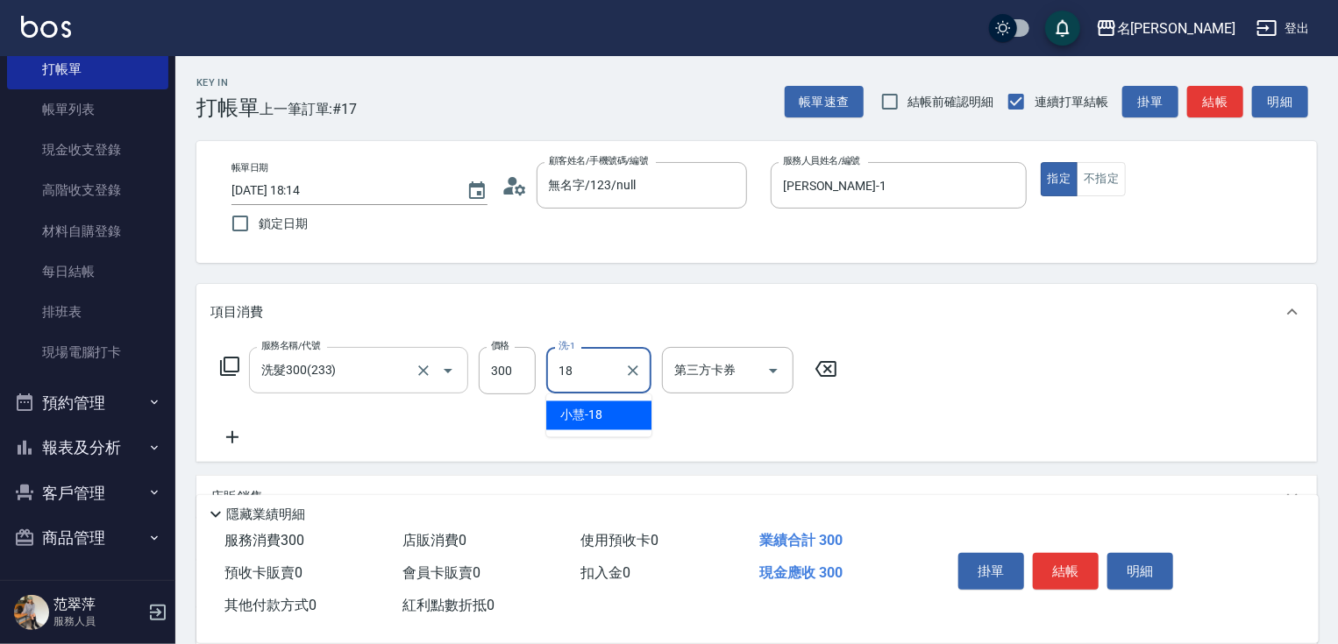
type input "[PERSON_NAME]-18"
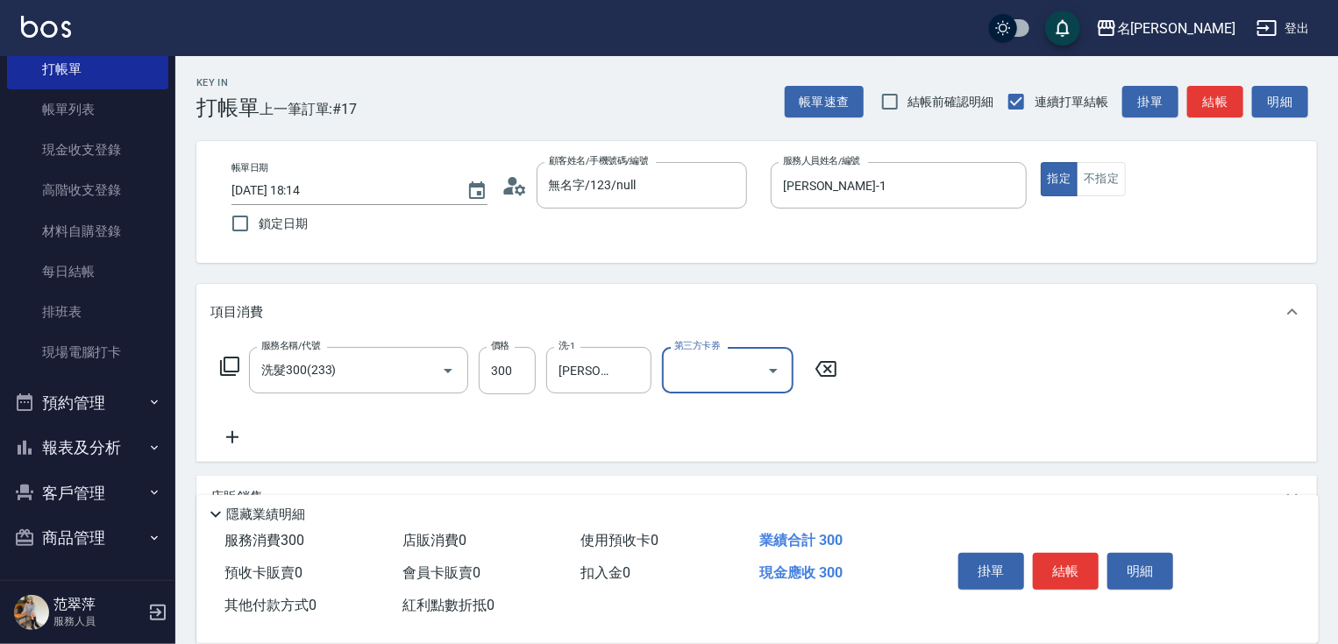
click at [1043, 570] on button "結帳" at bounding box center [1066, 571] width 66 height 37
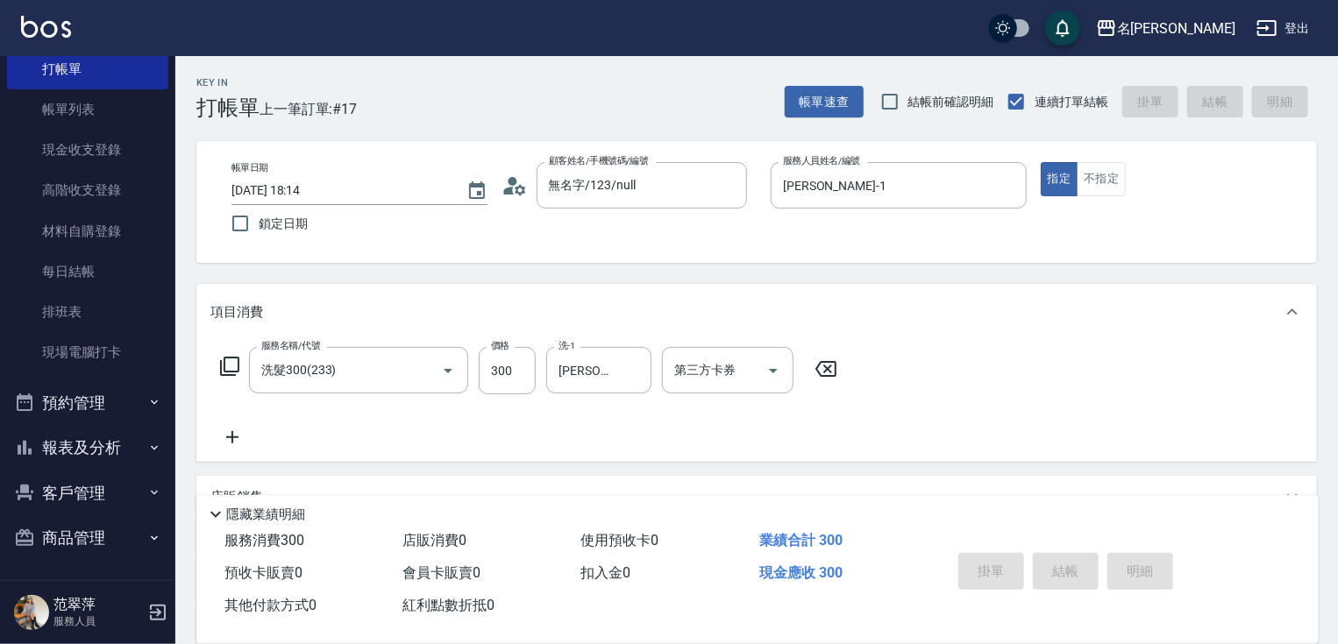
type input "[DATE] 18:15"
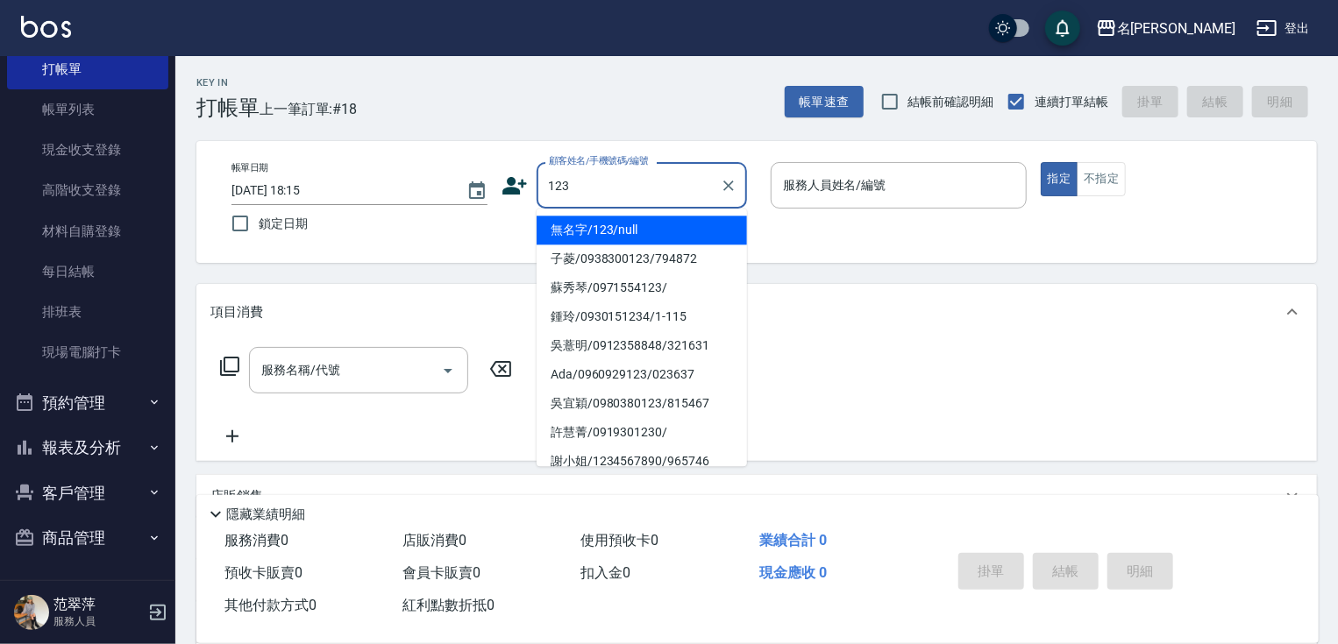
click at [655, 226] on li "無名字/123/null" at bounding box center [642, 230] width 210 height 29
type input "無名字/123/null"
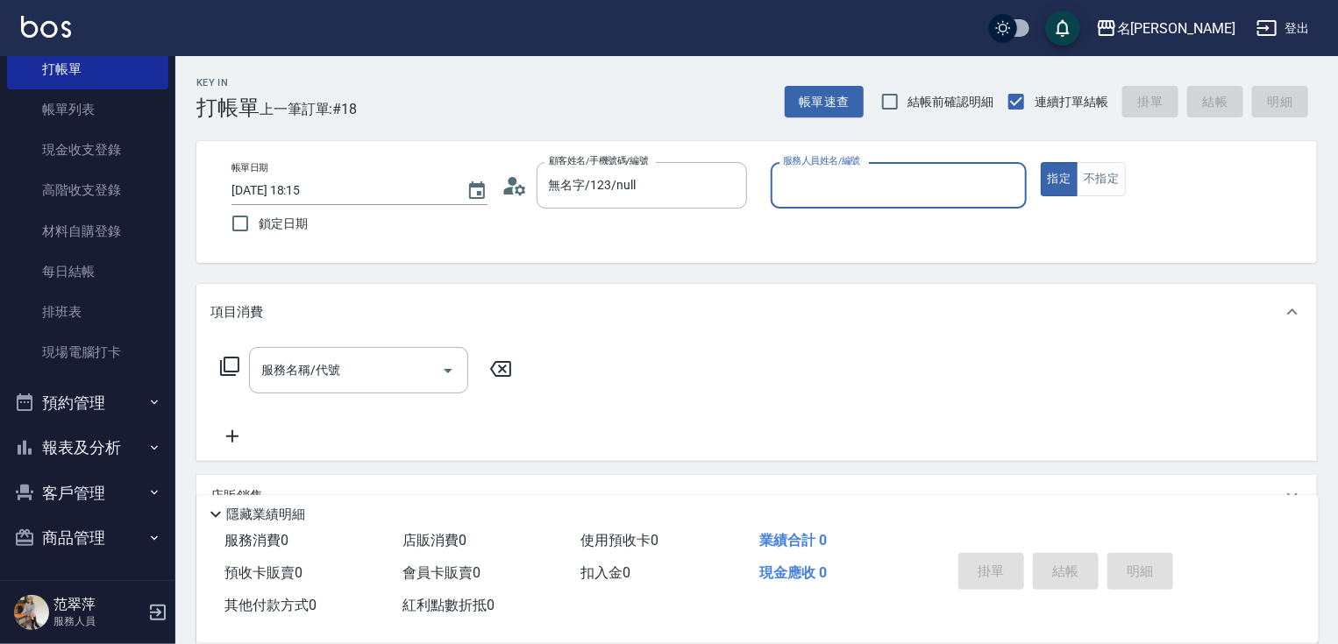
click at [793, 193] on input "服務人員姓名/編號" at bounding box center [899, 185] width 240 height 31
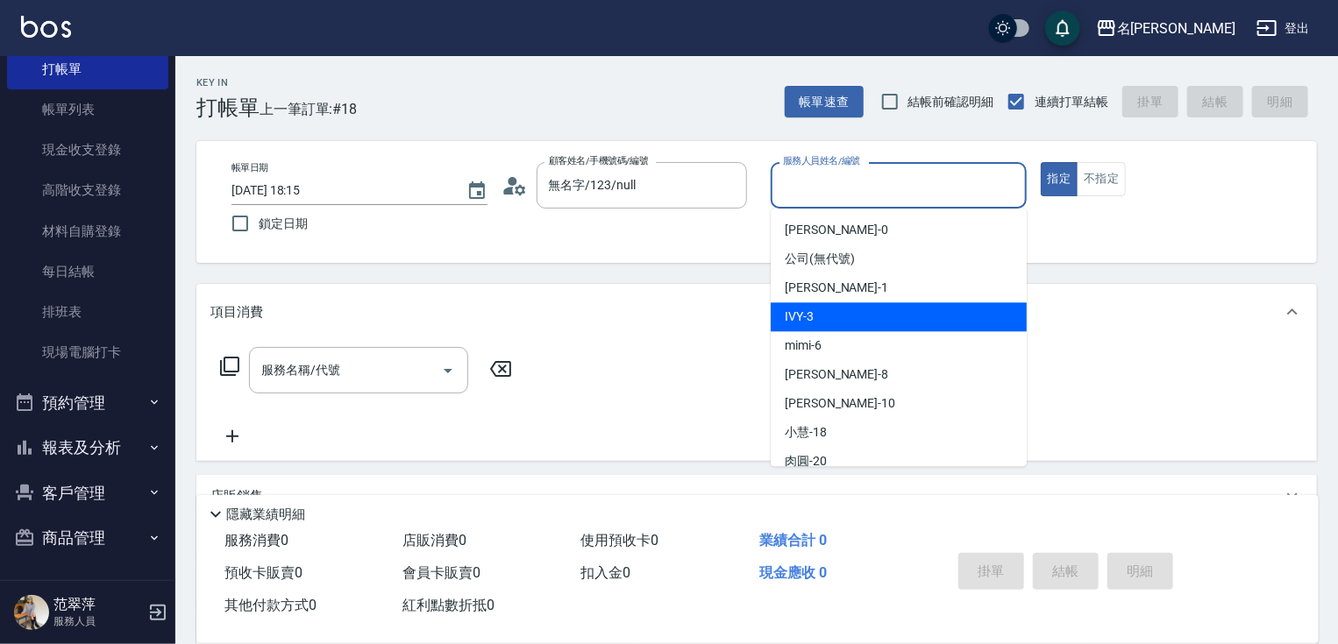
click at [822, 323] on div "IVY -3" at bounding box center [899, 316] width 256 height 29
type input "IVY-3"
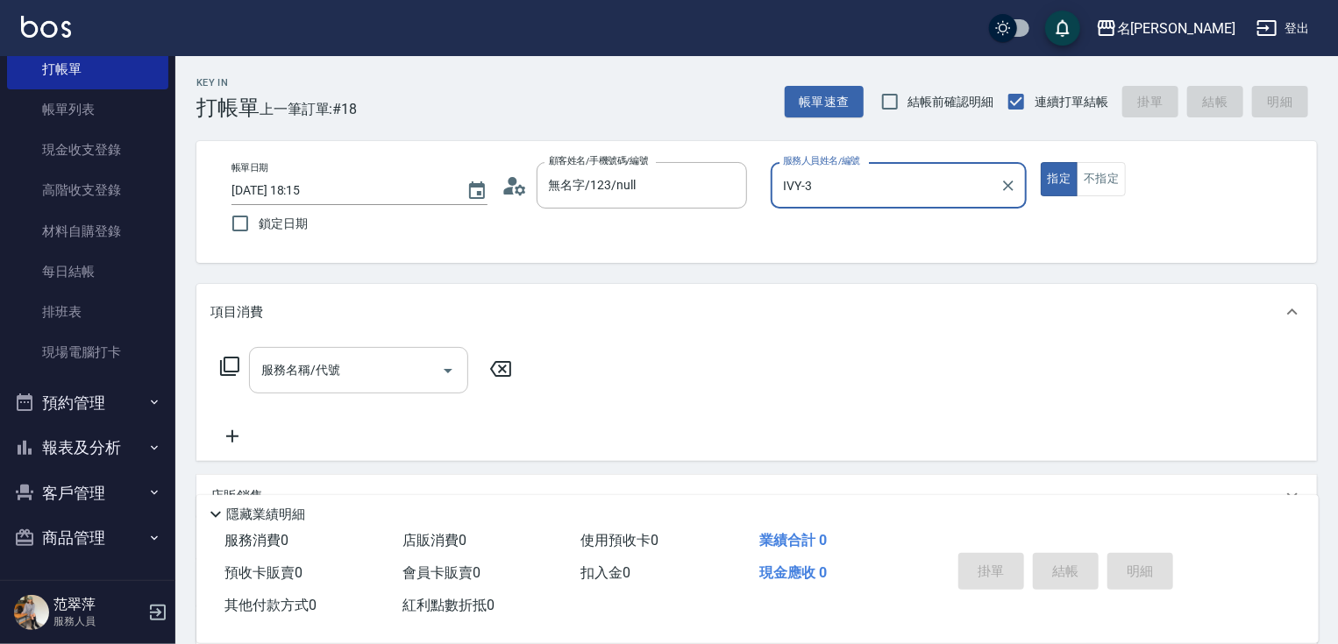
click at [349, 389] on div "服務名稱/代號" at bounding box center [358, 370] width 219 height 46
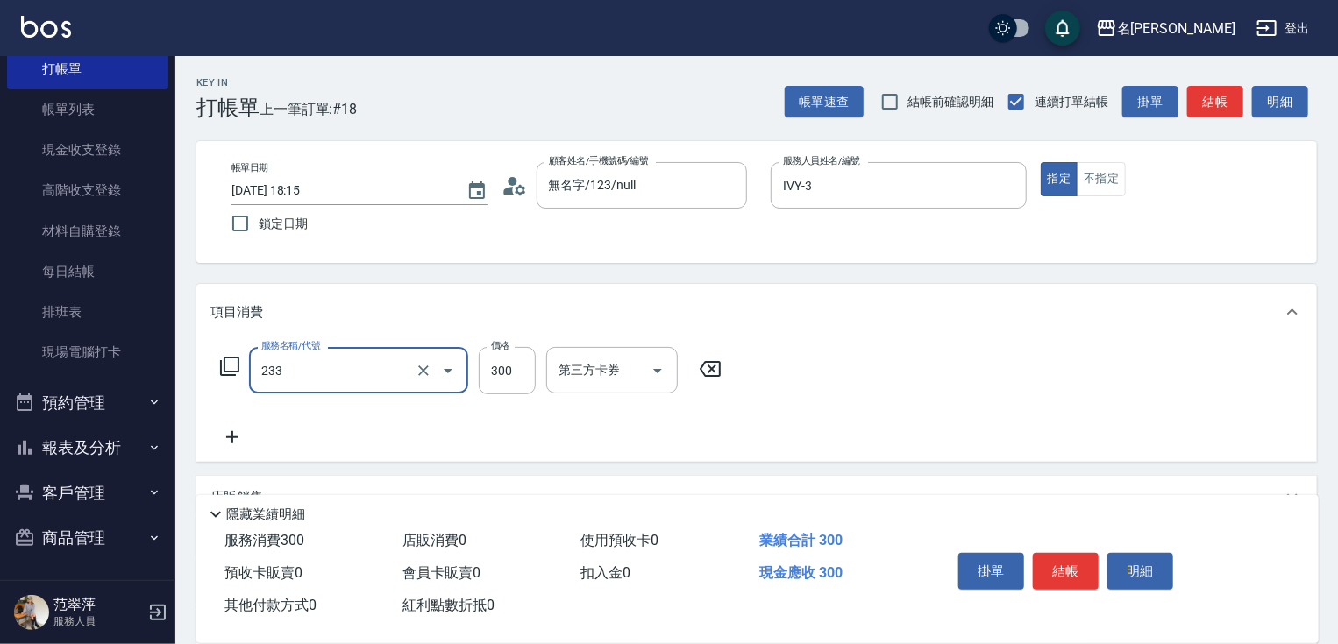
type input "洗髮300(233)"
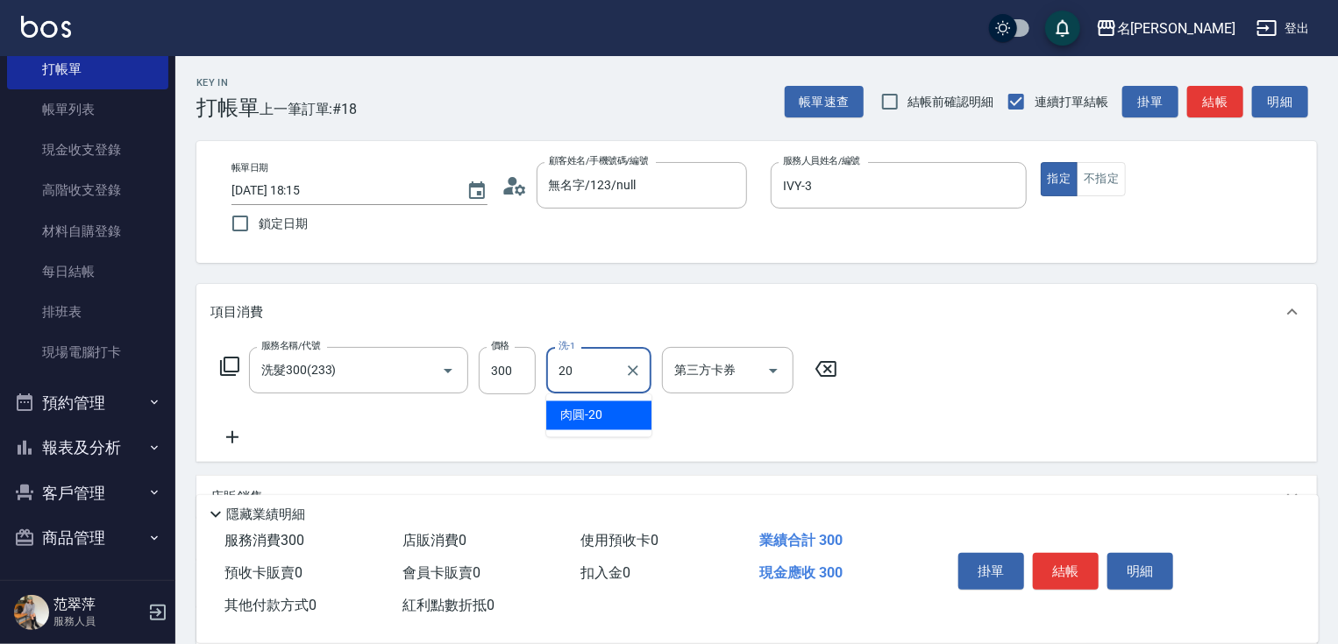
type input "肉圓-20"
click at [235, 433] on icon at bounding box center [232, 437] width 44 height 21
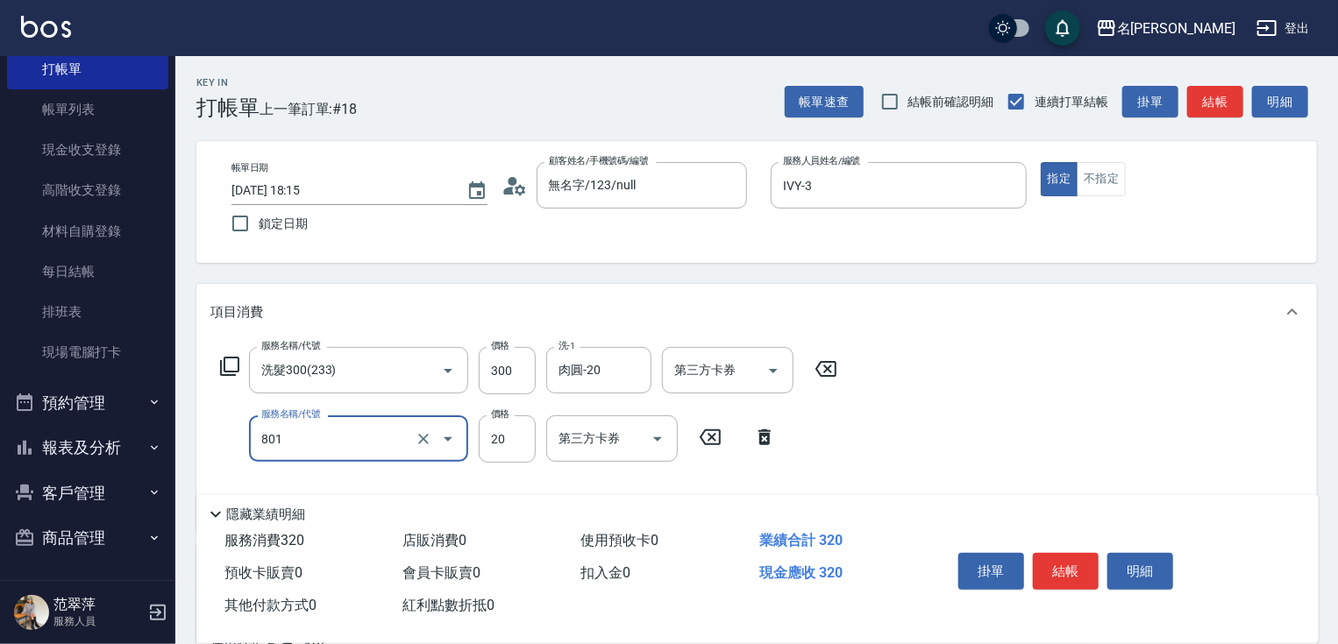
type input "潤絲20(801)"
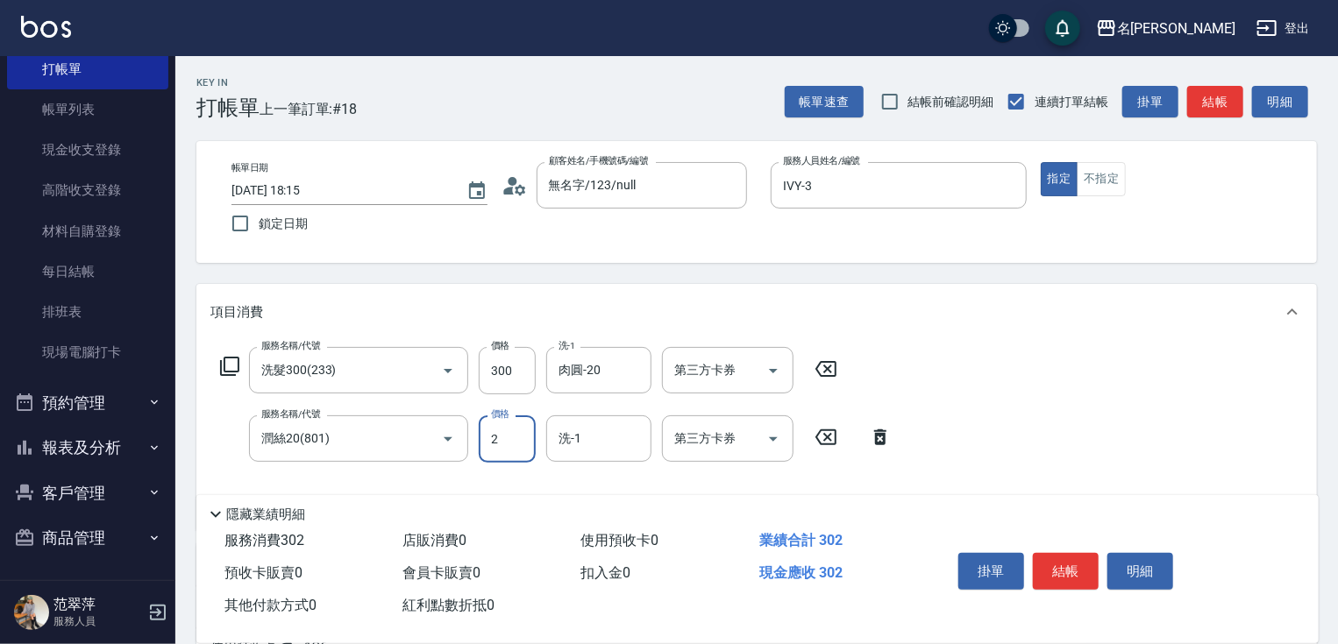
type input "20"
type input "肉圓-20"
click at [1059, 563] on button "結帳" at bounding box center [1066, 571] width 66 height 37
